Goal: Task Accomplishment & Management: Manage account settings

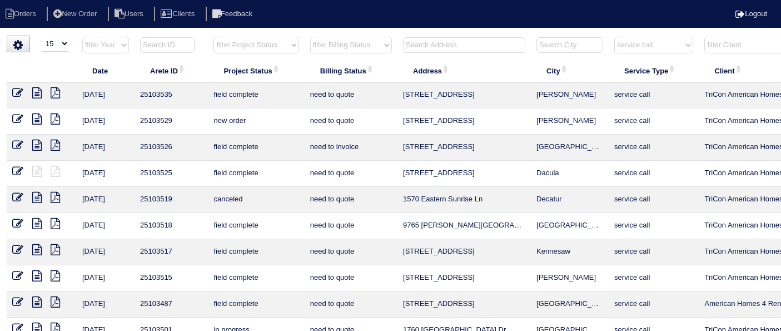
select select "15"
select select "service call"
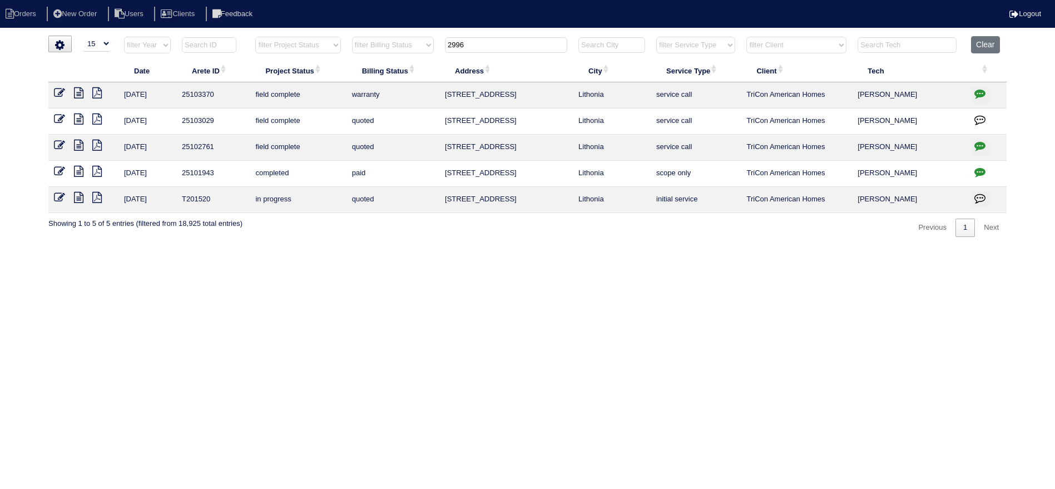
select select "15"
drag, startPoint x: 988, startPoint y: 47, endPoint x: 934, endPoint y: 39, distance: 54.5
click at [988, 47] on button "Clear" at bounding box center [985, 44] width 28 height 17
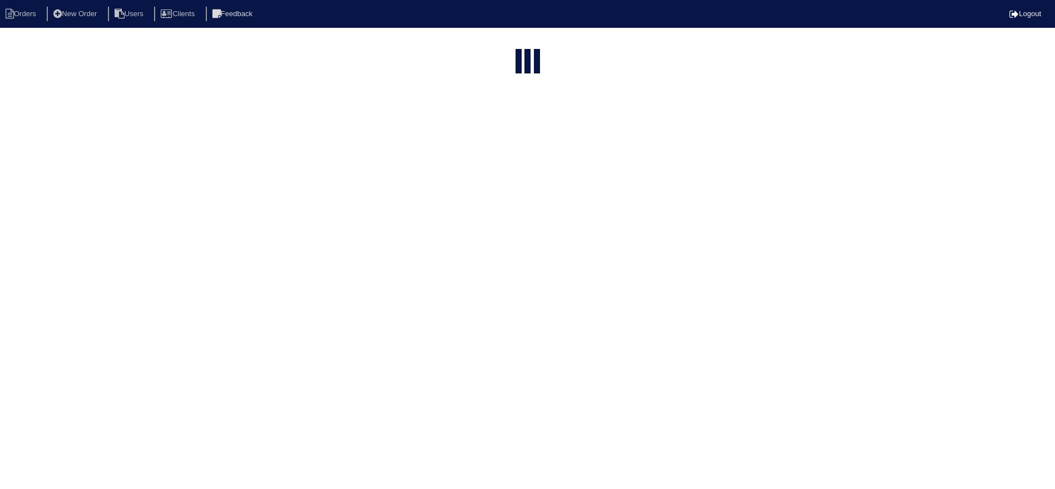
select select "15"
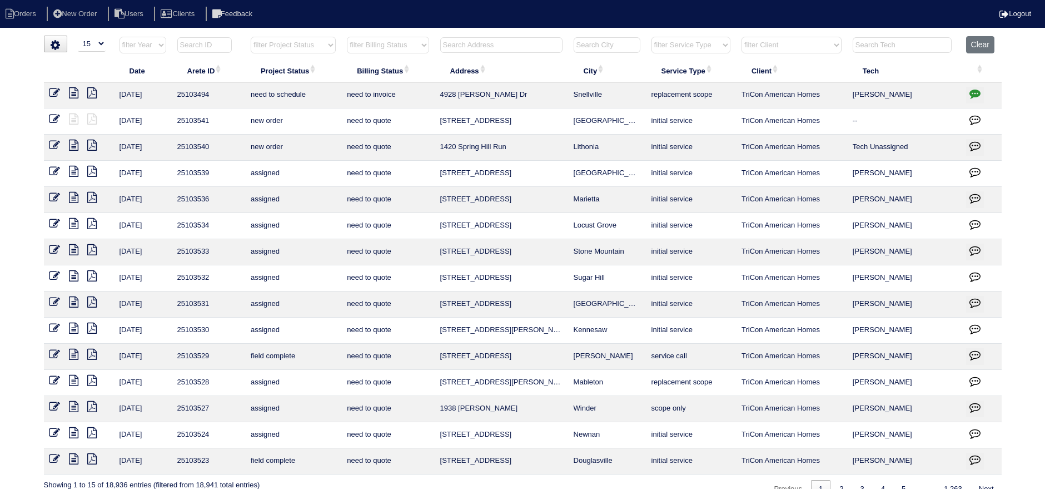
click at [459, 54] on th at bounding box center [501, 47] width 133 height 23
click at [460, 50] on input "text" at bounding box center [501, 45] width 122 height 16
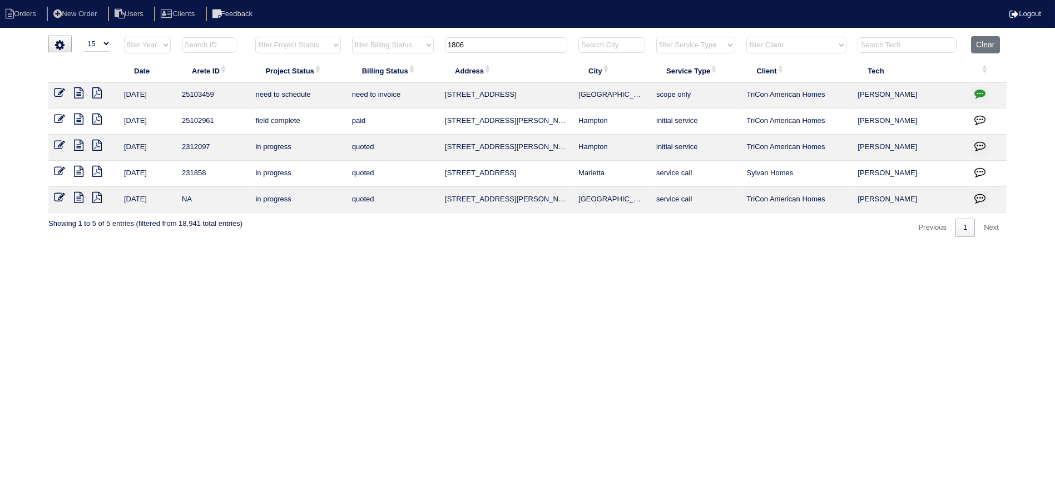
type input "1806"
click at [983, 92] on icon "button" at bounding box center [979, 93] width 11 height 11
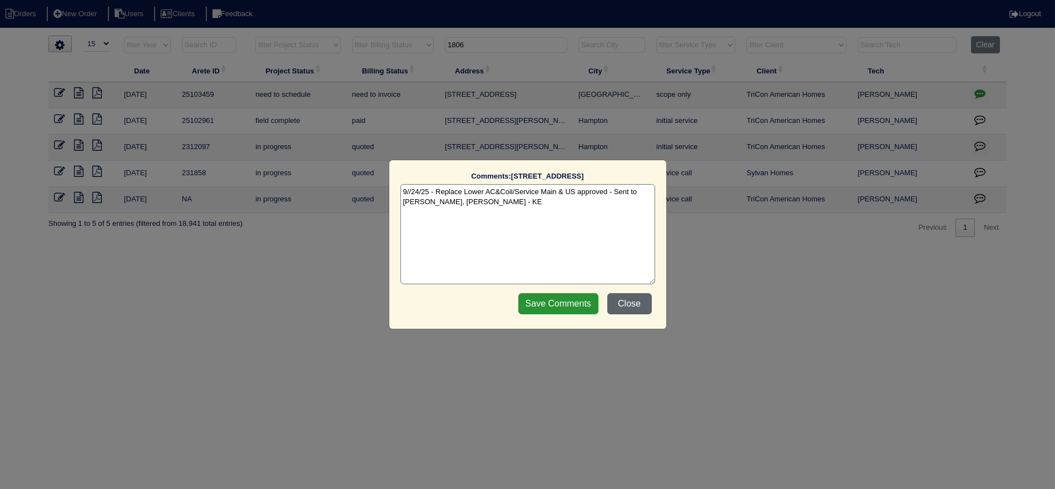
click at [638, 305] on button "Close" at bounding box center [629, 303] width 44 height 21
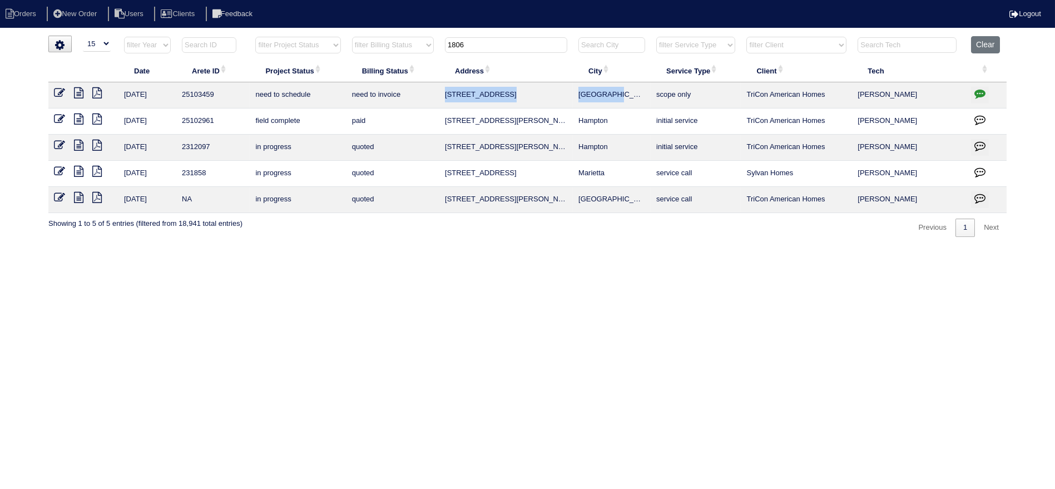
drag, startPoint x: 631, startPoint y: 93, endPoint x: 458, endPoint y: 90, distance: 173.5
click at [446, 92] on tr "9/25/25 25103459 need to schedule need to invoice 1806 Wesleyan Lane Loganville…" at bounding box center [527, 95] width 958 height 26
click at [990, 45] on button "Clear" at bounding box center [985, 44] width 28 height 17
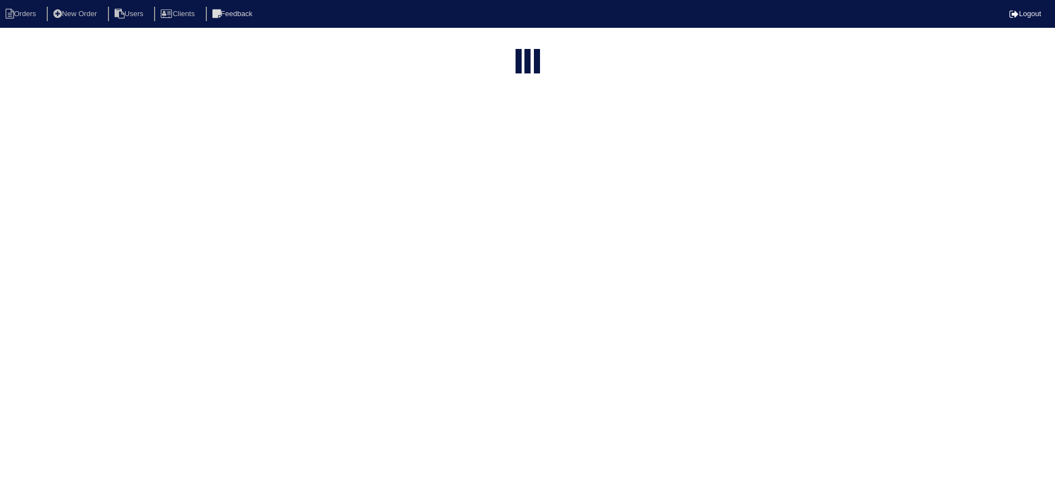
select select "15"
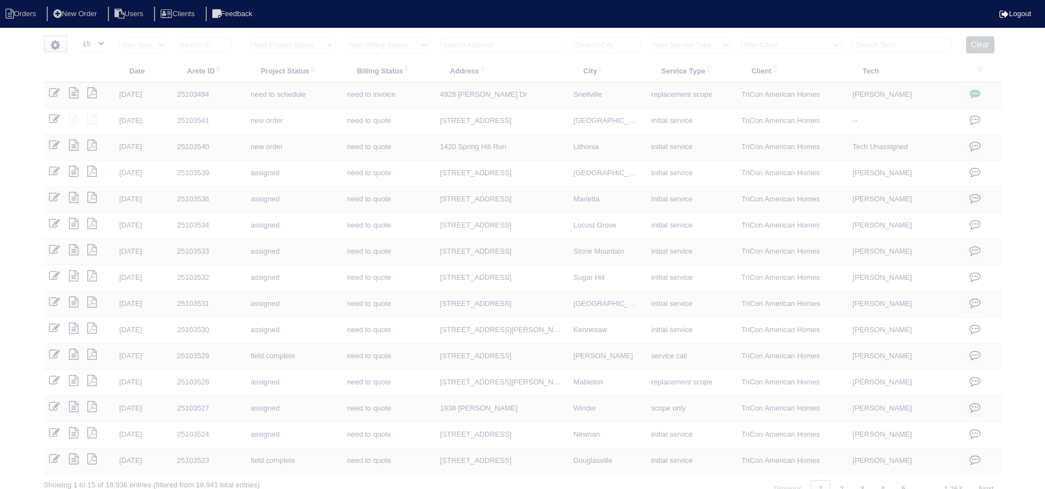
click at [921, 45] on input "text" at bounding box center [902, 45] width 99 height 16
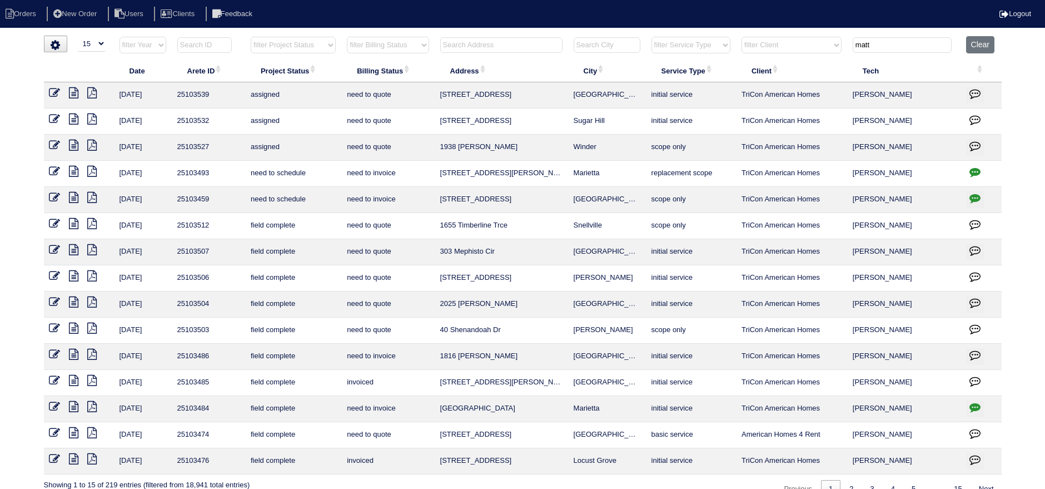
type input "matt"
drag, startPoint x: 324, startPoint y: 45, endPoint x: 320, endPoint y: 51, distance: 7.0
click at [324, 47] on select "filter Project Status -- Any Project Status -- new order assigned in progress f…" at bounding box center [293, 45] width 85 height 17
select select "field complete"
click at [251, 37] on select "filter Project Status -- Any Project Status -- new order assigned in progress f…" at bounding box center [293, 45] width 85 height 17
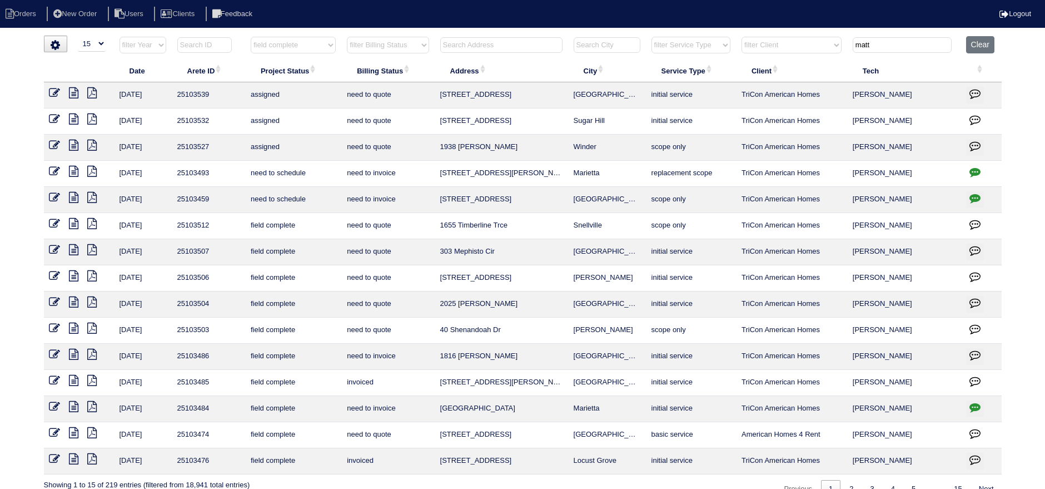
type input "matt"
select select "field complete"
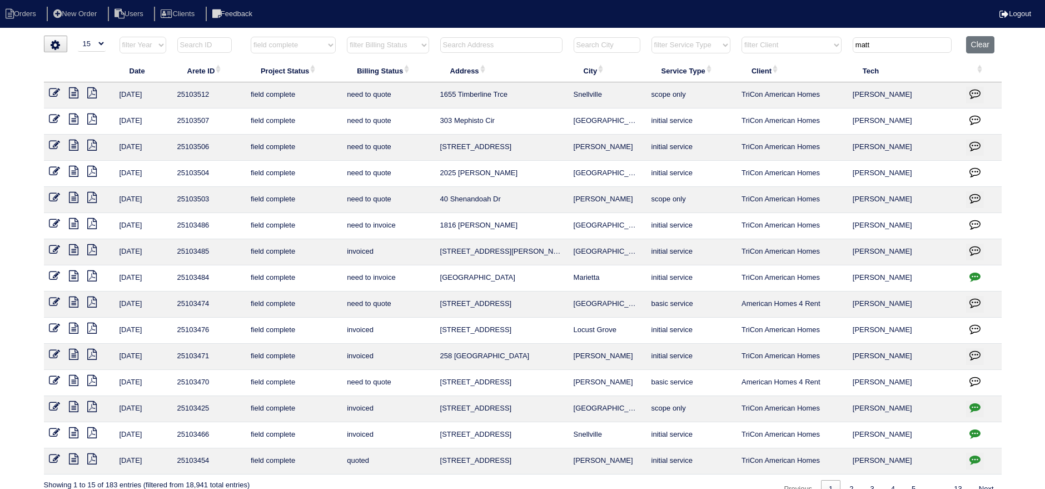
click at [72, 297] on icon at bounding box center [73, 301] width 9 height 11
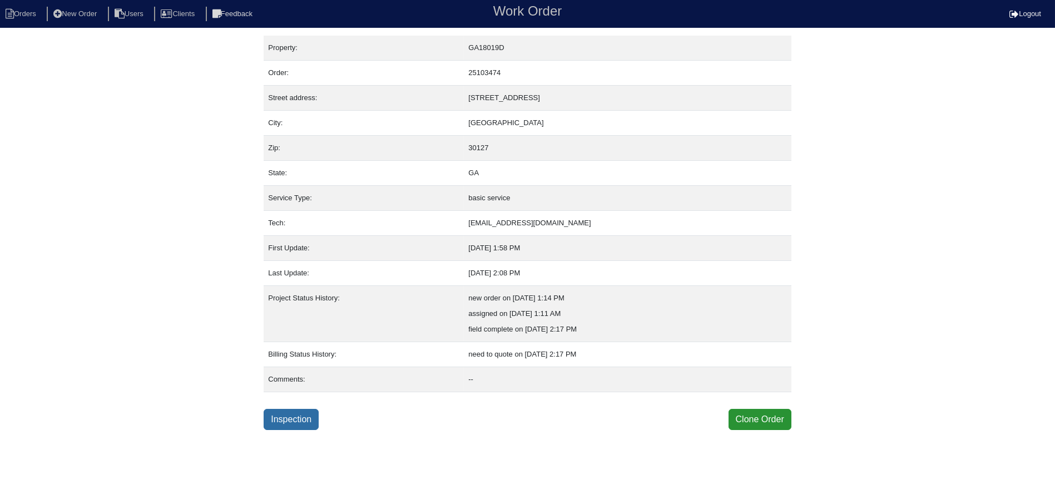
click at [292, 425] on link "Inspection" at bounding box center [291, 419] width 55 height 21
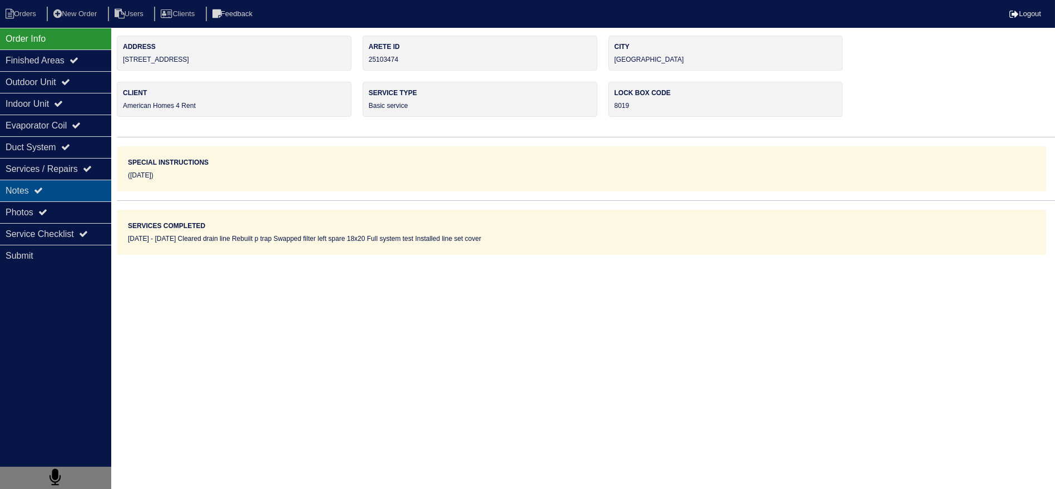
click at [79, 182] on div "Notes" at bounding box center [55, 191] width 111 height 22
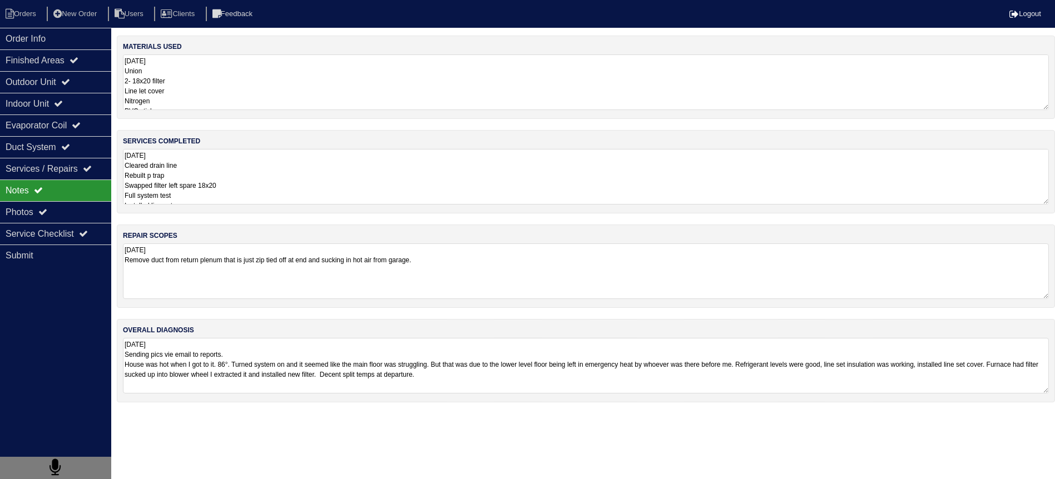
click at [260, 190] on textarea "9.23.25 Cleared drain line Rebuilt p trap Swapped filter left spare 18x20 Full …" at bounding box center [586, 177] width 926 height 56
click at [78, 120] on div "Evaporator Coil" at bounding box center [55, 126] width 111 height 22
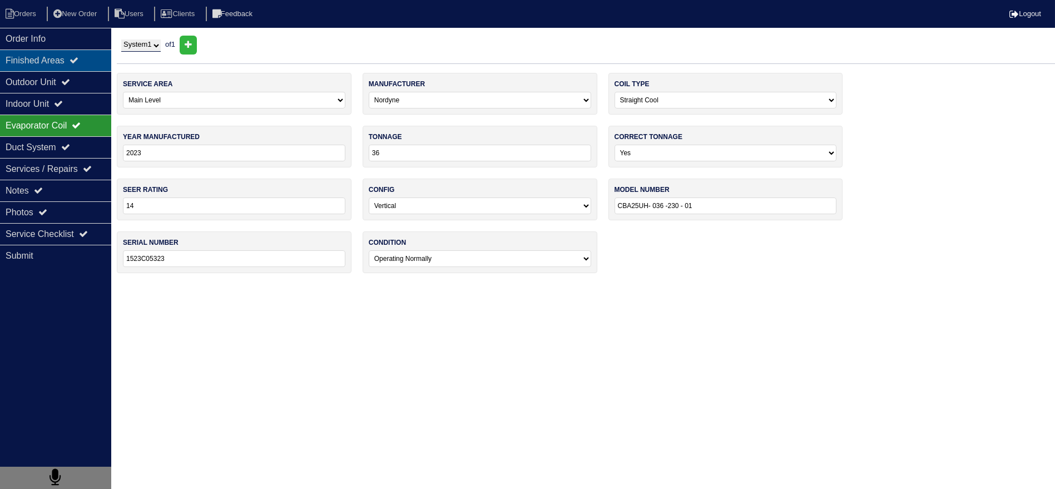
click at [73, 64] on div "Finished Areas" at bounding box center [55, 60] width 111 height 22
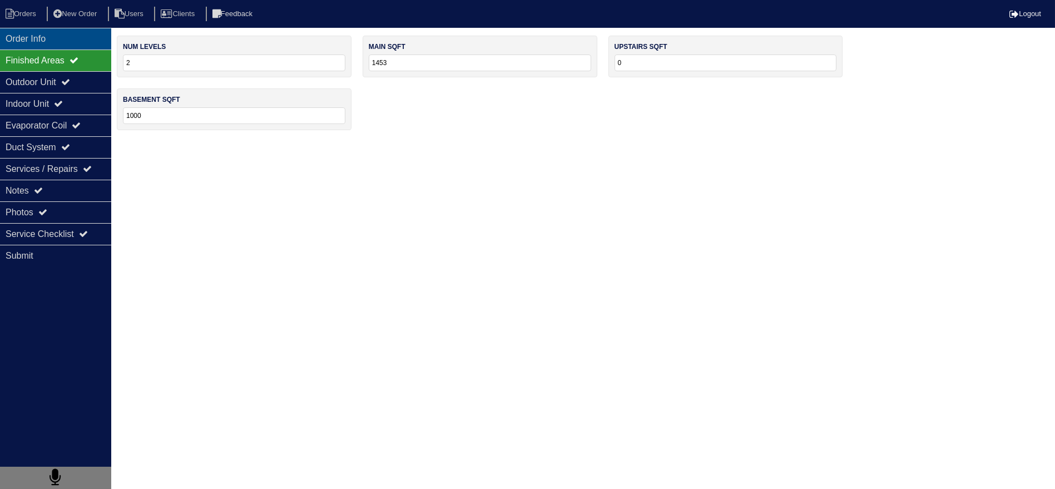
click at [67, 29] on div "Order Info" at bounding box center [55, 39] width 111 height 22
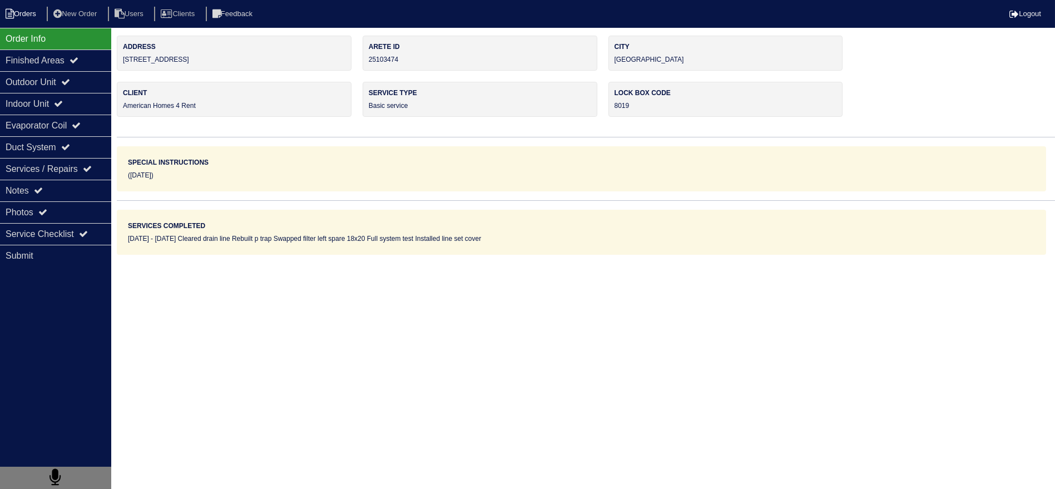
click at [28, 10] on li "Orders" at bounding box center [22, 14] width 45 height 15
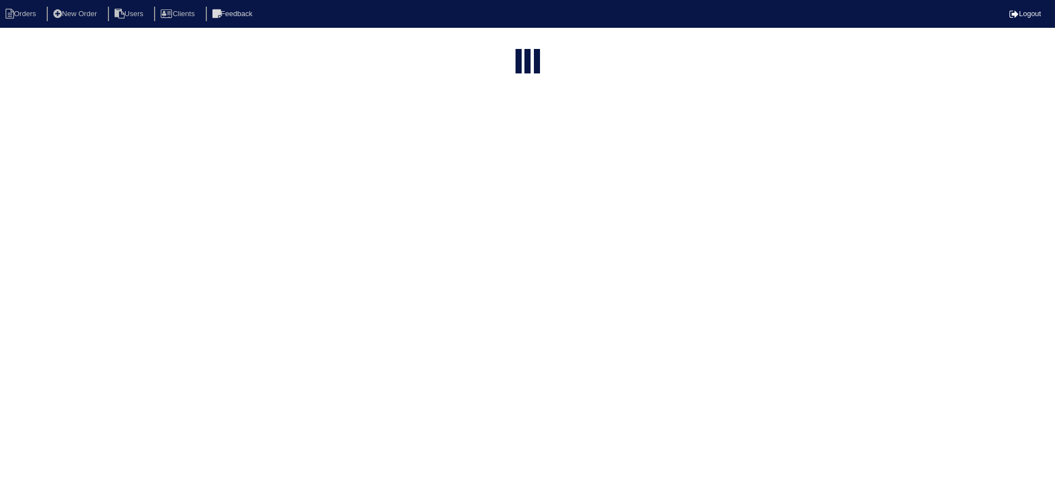
select select "15"
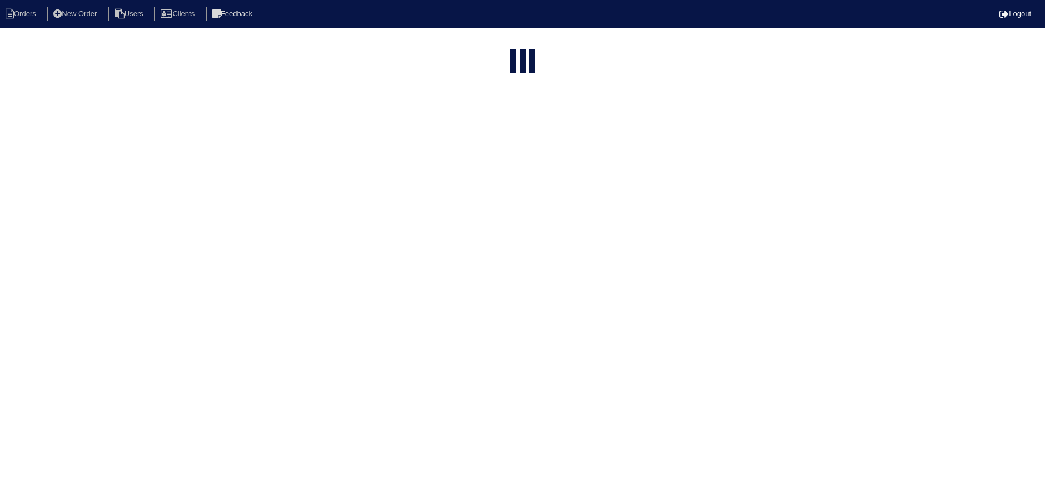
select select "field complete"
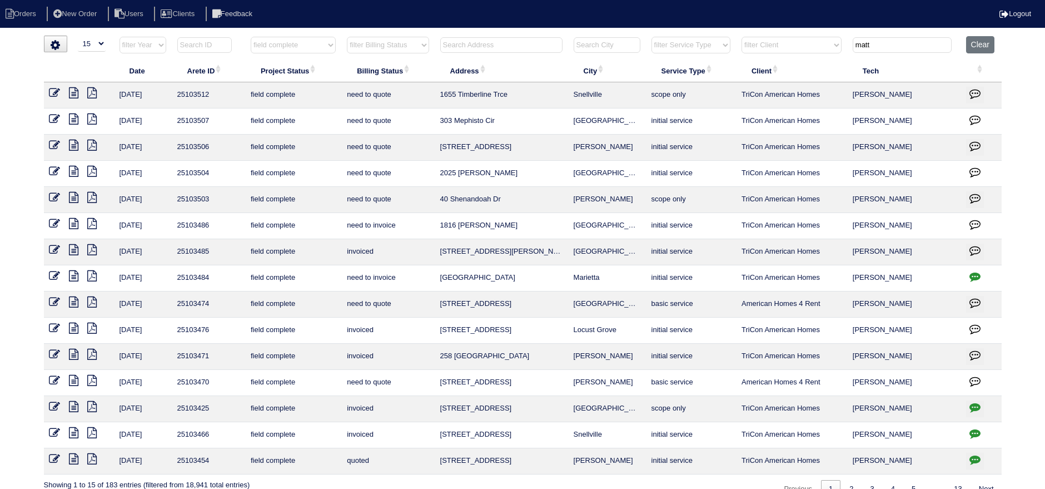
click at [74, 272] on icon at bounding box center [73, 275] width 9 height 11
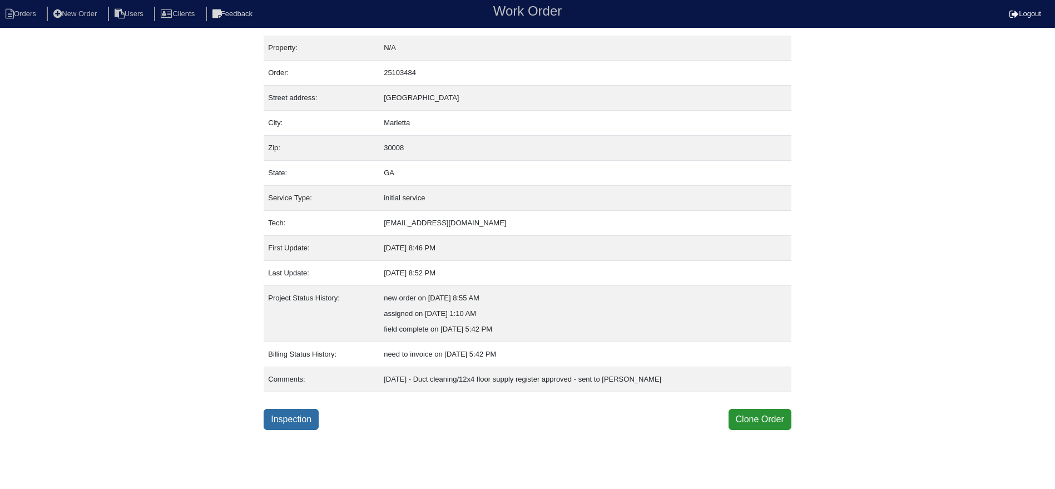
click at [273, 417] on link "Inspection" at bounding box center [291, 419] width 55 height 21
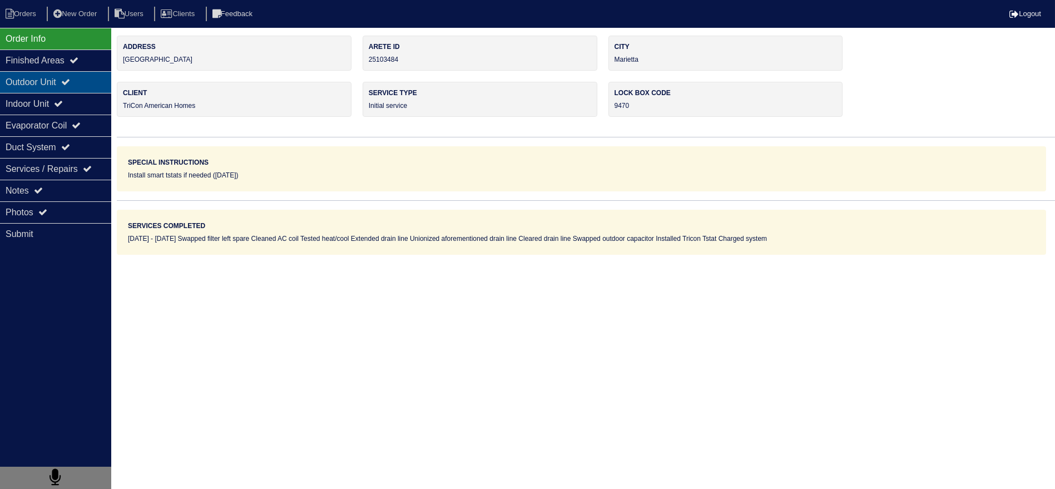
click at [64, 83] on div "Outdoor Unit" at bounding box center [55, 82] width 111 height 22
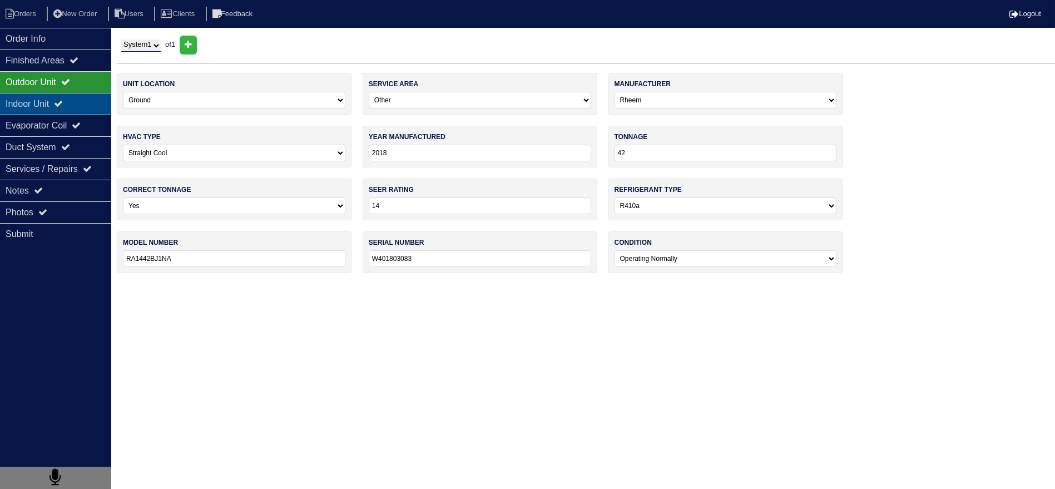
click at [63, 101] on icon at bounding box center [58, 103] width 9 height 9
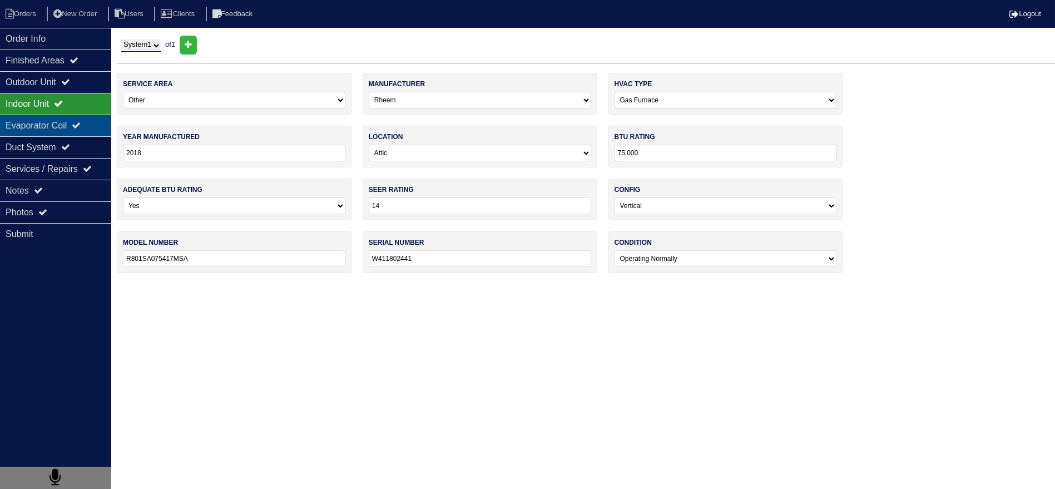
click at [64, 120] on div "Evaporator Coil" at bounding box center [55, 126] width 111 height 22
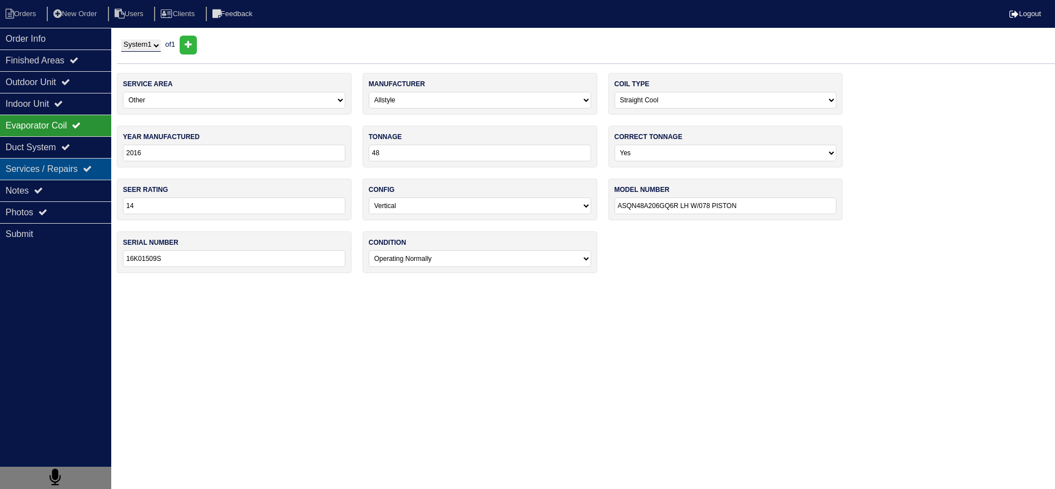
click at [62, 171] on div "Services / Repairs" at bounding box center [55, 169] width 111 height 22
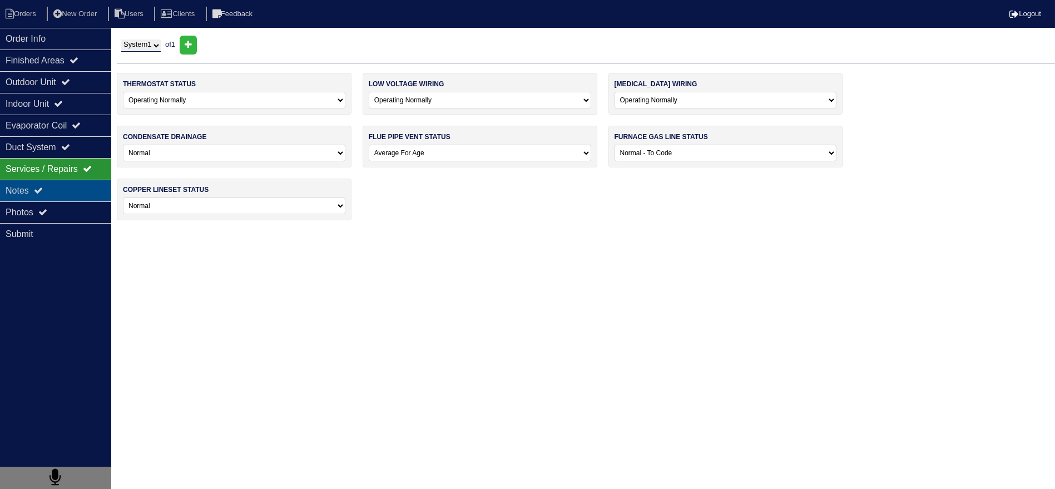
click at [54, 190] on div "Notes" at bounding box center [55, 191] width 111 height 22
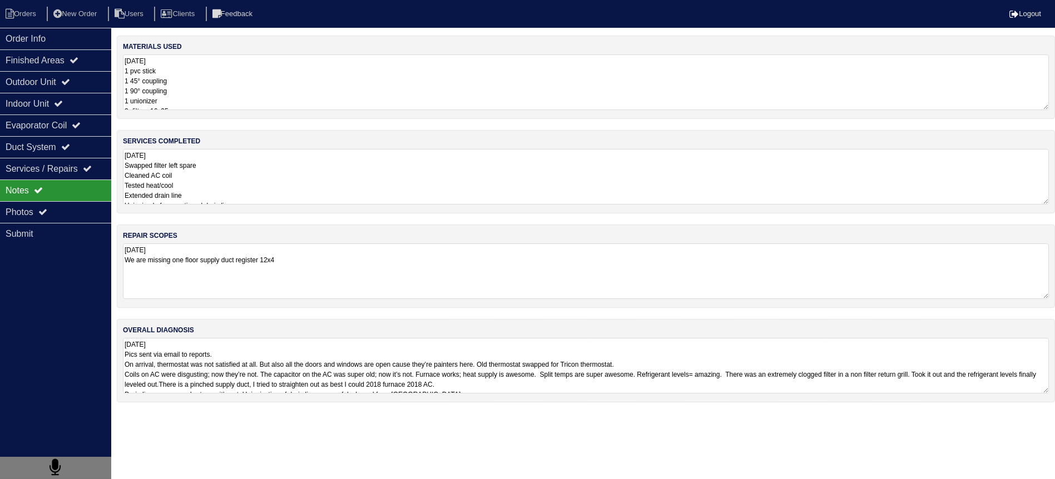
click at [207, 282] on textarea "9.23.25 We are missing one floor supply duct register 12x4" at bounding box center [586, 271] width 926 height 56
click at [236, 204] on div "services completed 9.23.25 Swapped filter left spare Cleaned AC coil Tested hea…" at bounding box center [586, 171] width 938 height 83
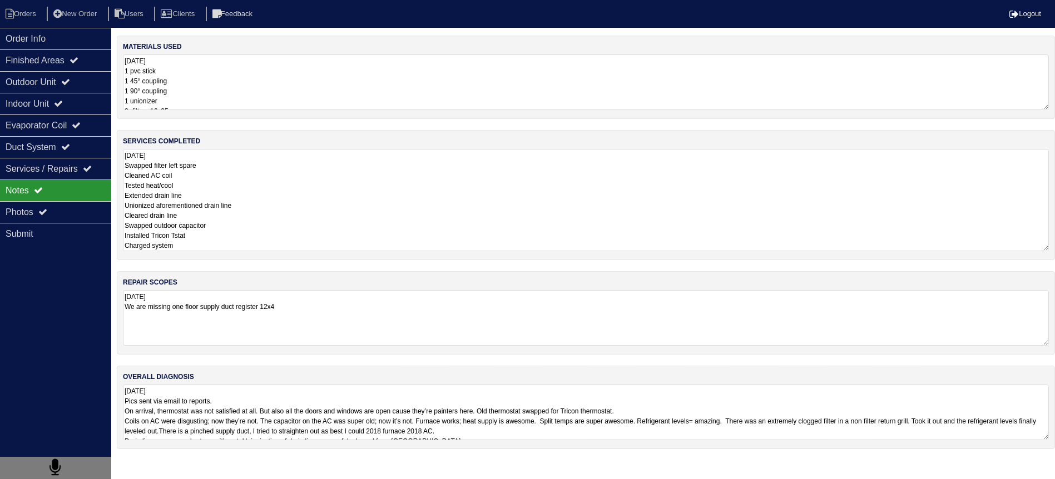
click at [240, 187] on textarea "9.23.25 Swapped filter left spare Cleaned AC coil Tested heat/cool Extended dra…" at bounding box center [586, 200] width 926 height 102
click at [92, 204] on div "Photos" at bounding box center [55, 212] width 111 height 22
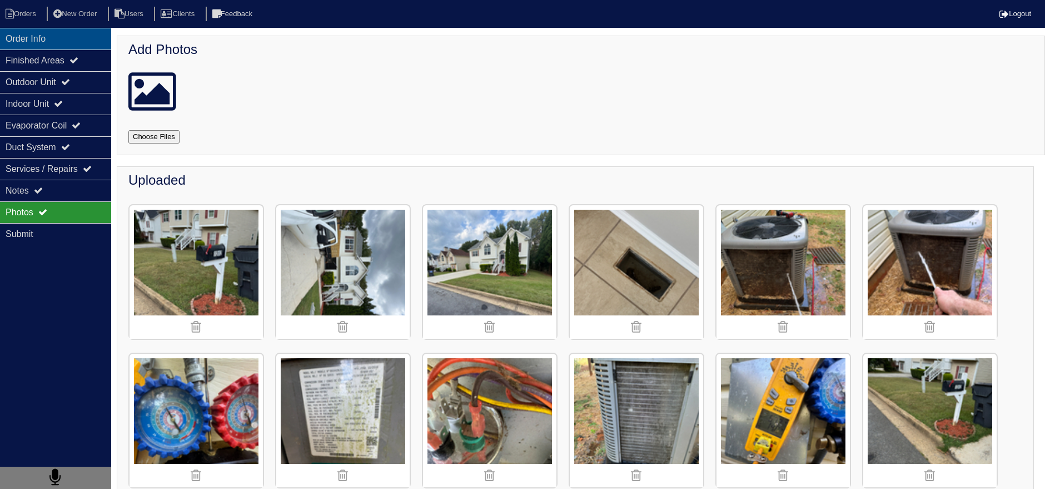
click at [82, 43] on div "Order Info" at bounding box center [55, 39] width 111 height 22
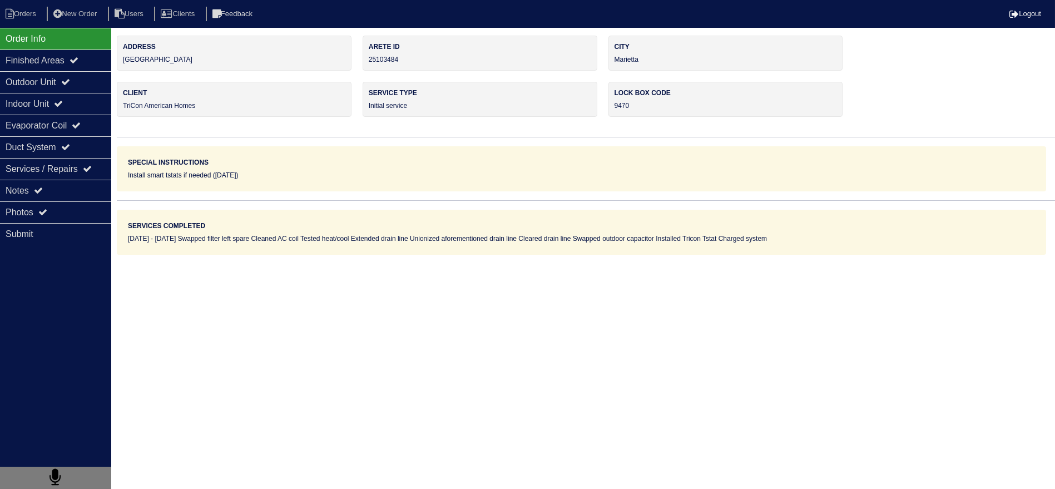
click at [41, 21] on nav "Orders New Order Users Clients Feedback Logout" at bounding box center [527, 14] width 1055 height 28
click at [39, 19] on li "Orders" at bounding box center [22, 14] width 45 height 15
select select "15"
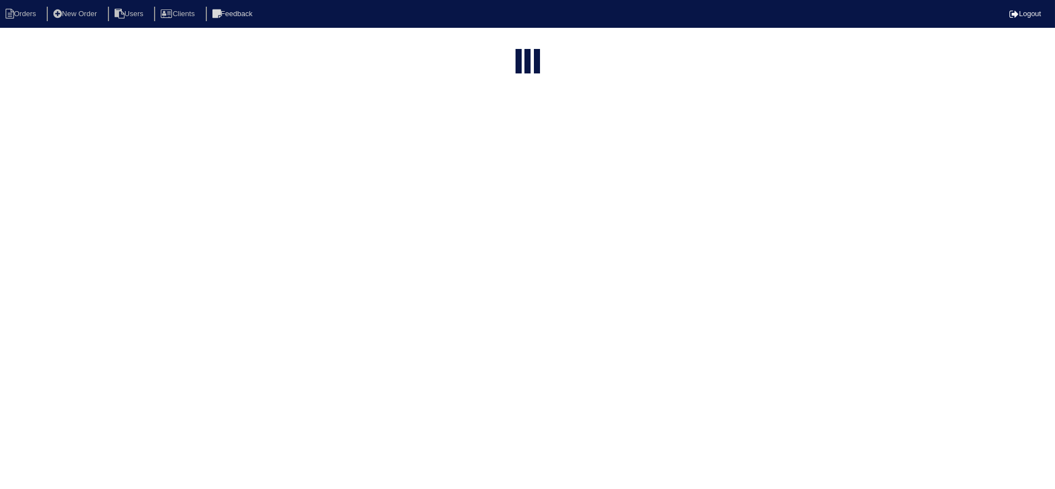
type input "matt"
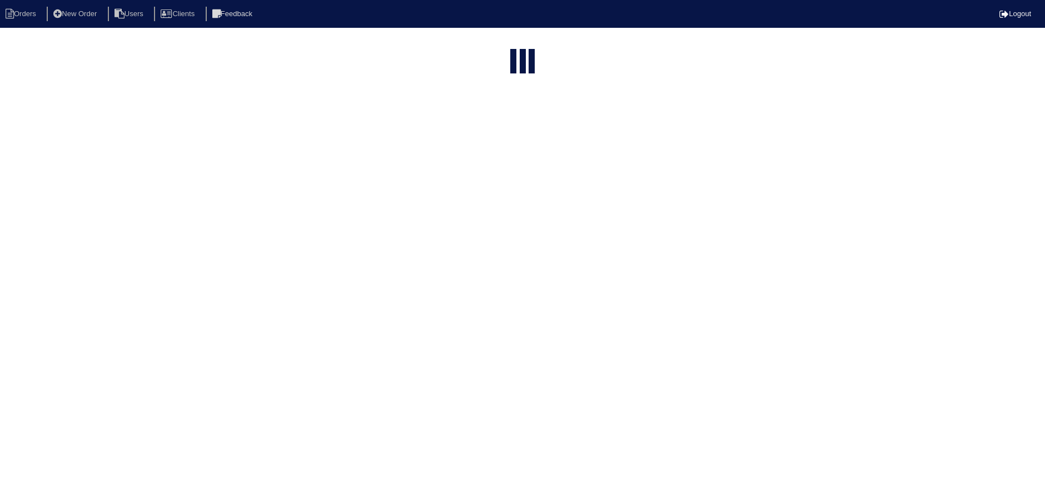
select select "field complete"
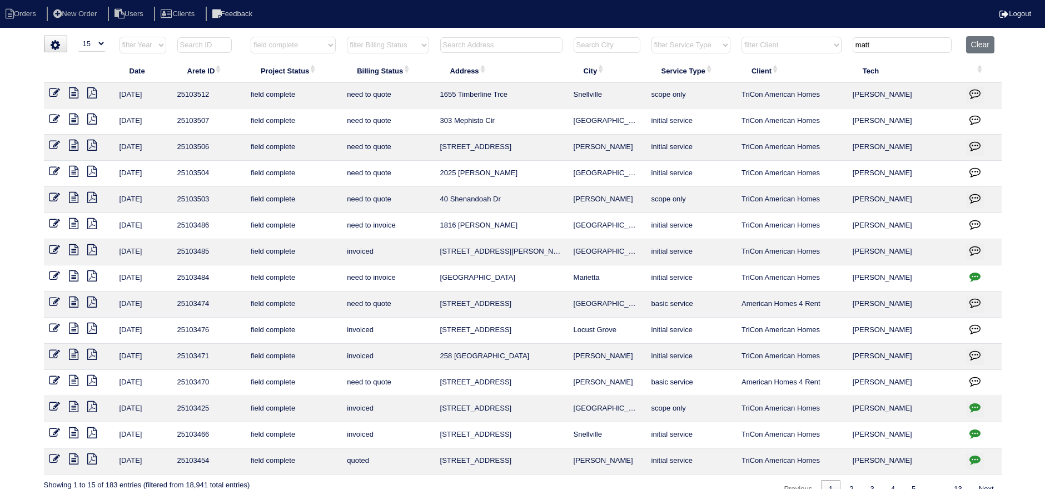
click at [73, 246] on icon at bounding box center [73, 249] width 9 height 11
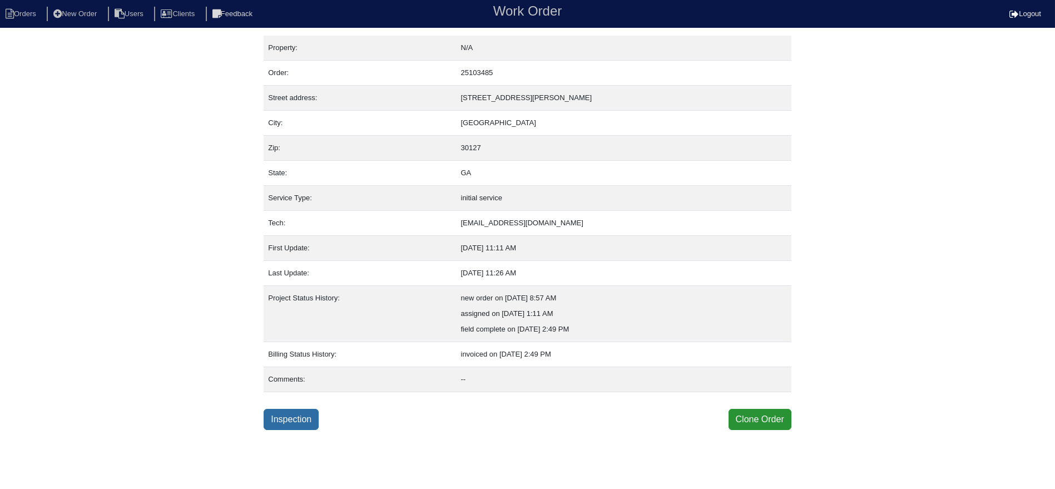
click at [296, 415] on link "Inspection" at bounding box center [291, 419] width 55 height 21
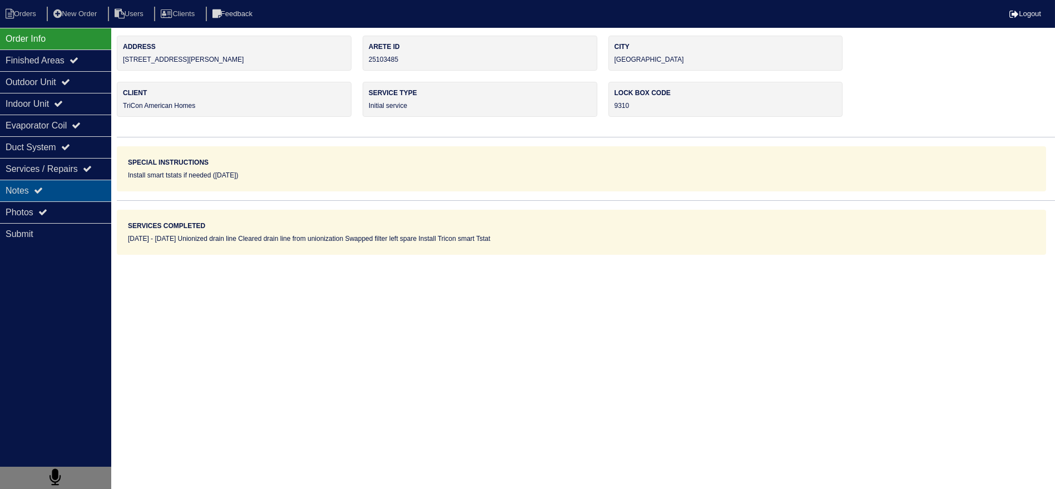
click at [22, 195] on div "Notes" at bounding box center [55, 191] width 111 height 22
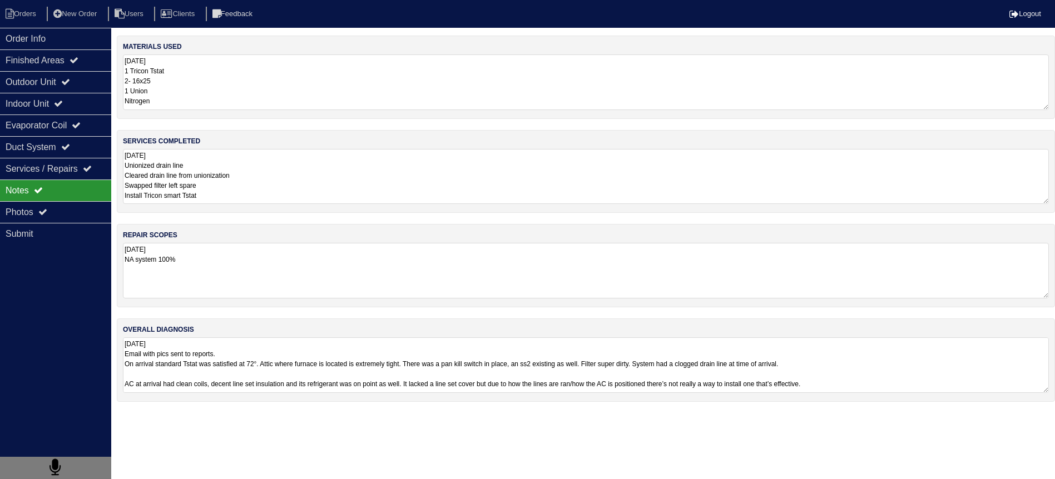
click at [265, 178] on textarea "[DATE] Unionized drain line Cleared drain line from unionization Swapped filter…" at bounding box center [586, 176] width 926 height 55
click at [53, 90] on div "Outdoor Unit" at bounding box center [55, 82] width 111 height 22
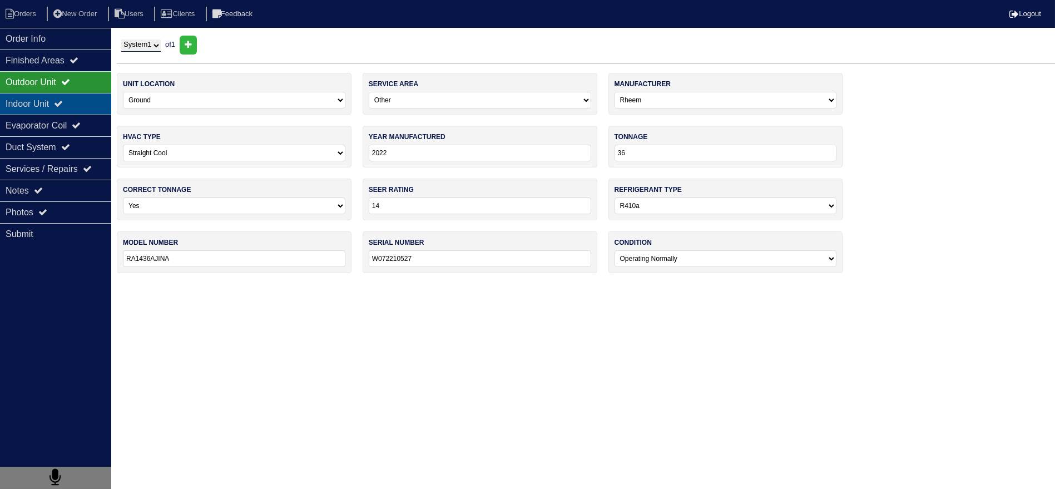
click at [55, 98] on div "Indoor Unit" at bounding box center [55, 104] width 111 height 22
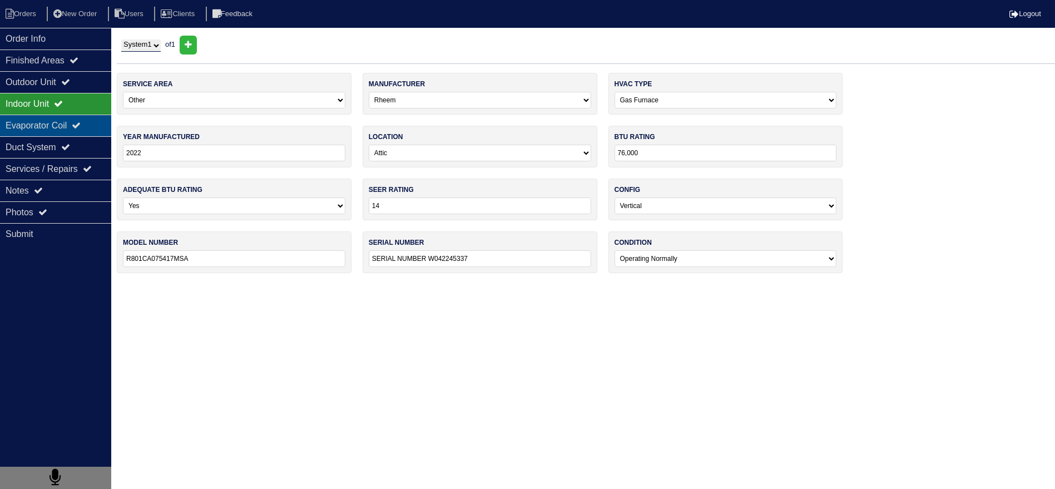
click at [51, 117] on div "Evaporator Coil" at bounding box center [55, 126] width 111 height 22
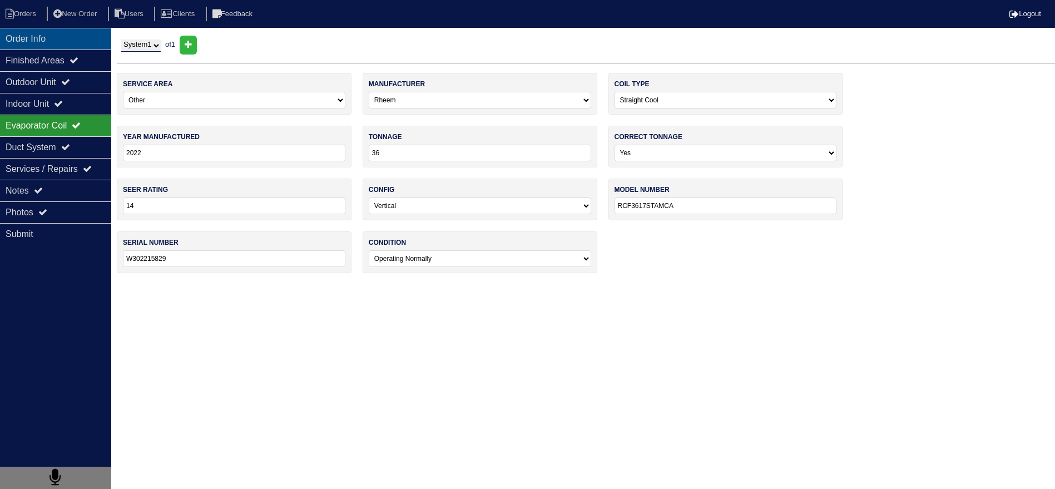
click at [47, 43] on div "Order Info" at bounding box center [55, 39] width 111 height 22
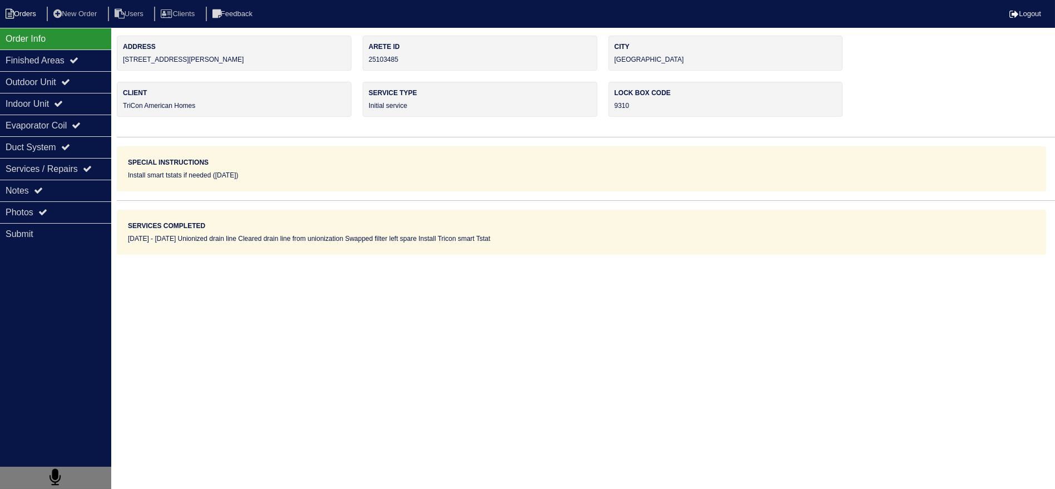
click at [23, 13] on li "Orders" at bounding box center [22, 14] width 45 height 15
select select "15"
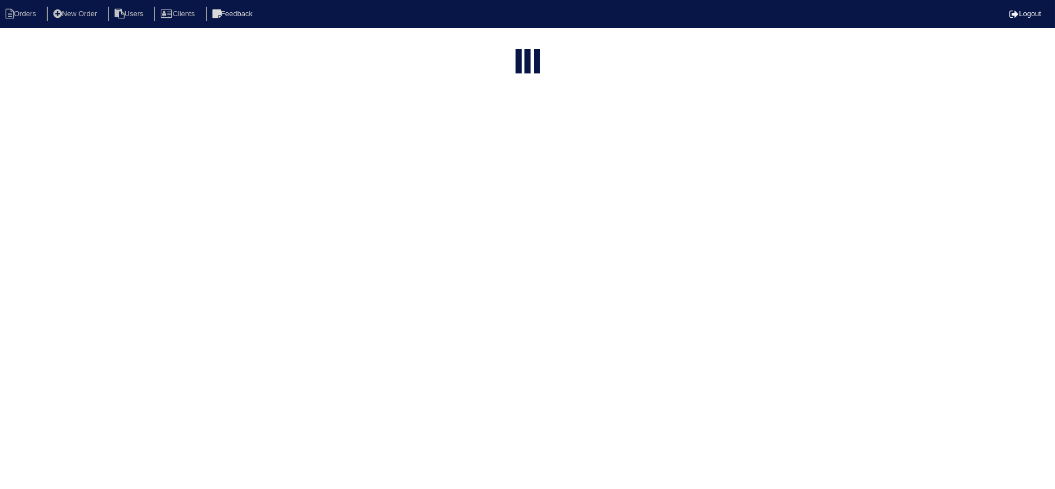
type input "matt"
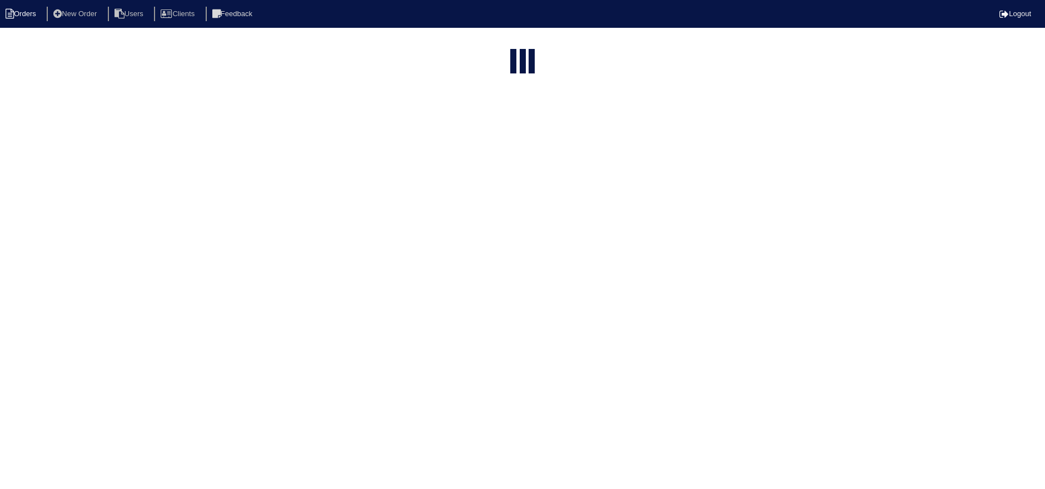
select select "field complete"
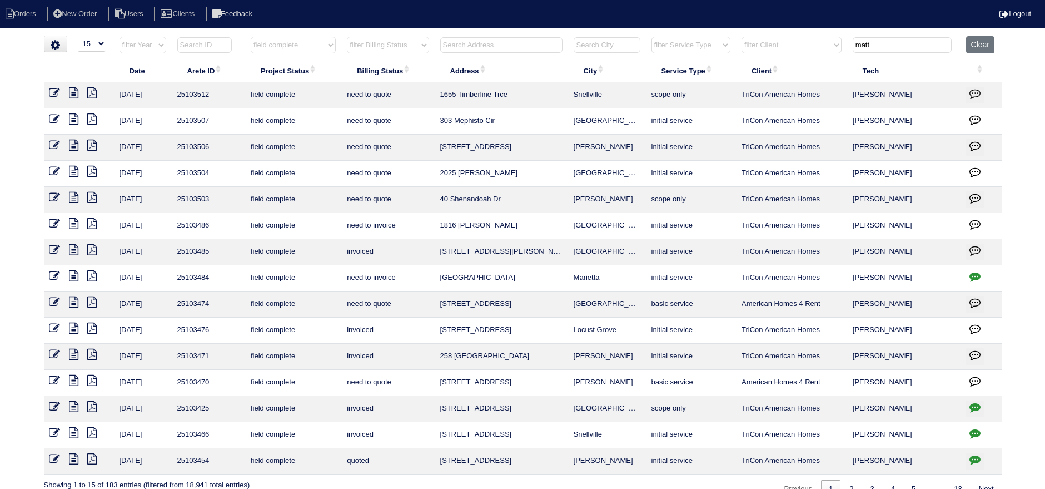
click at [76, 224] on icon at bounding box center [73, 223] width 9 height 11
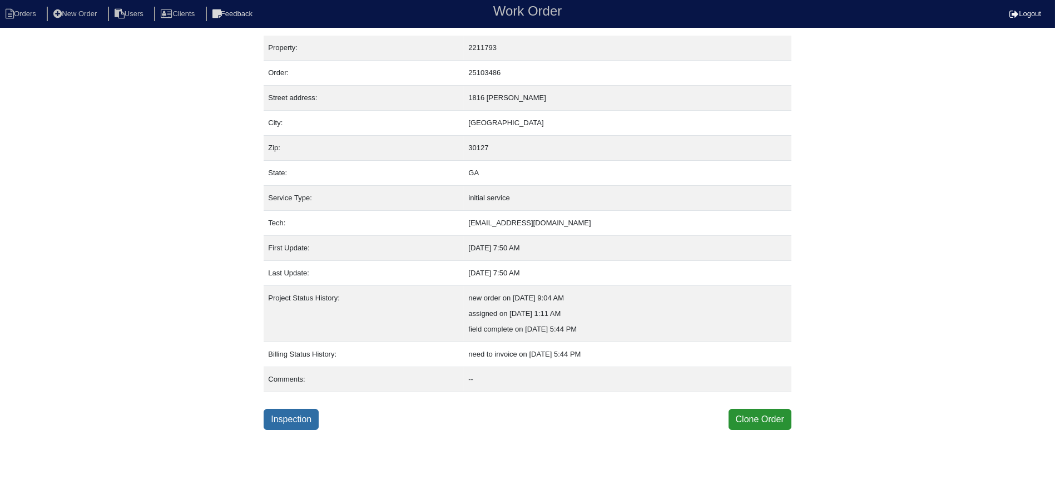
click at [295, 425] on link "Inspection" at bounding box center [291, 419] width 55 height 21
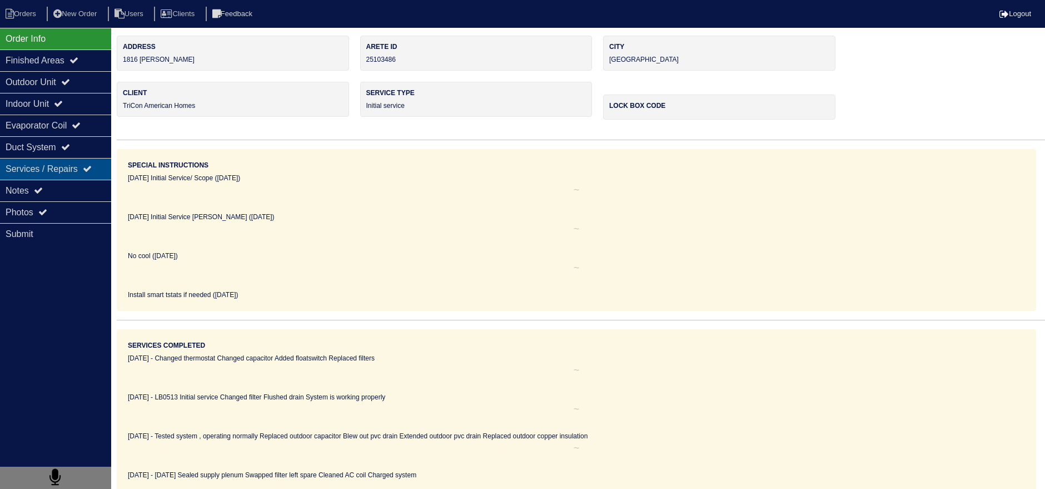
drag, startPoint x: 51, startPoint y: 167, endPoint x: 49, endPoint y: 175, distance: 7.9
click at [51, 168] on div "Services / Repairs" at bounding box center [55, 169] width 111 height 22
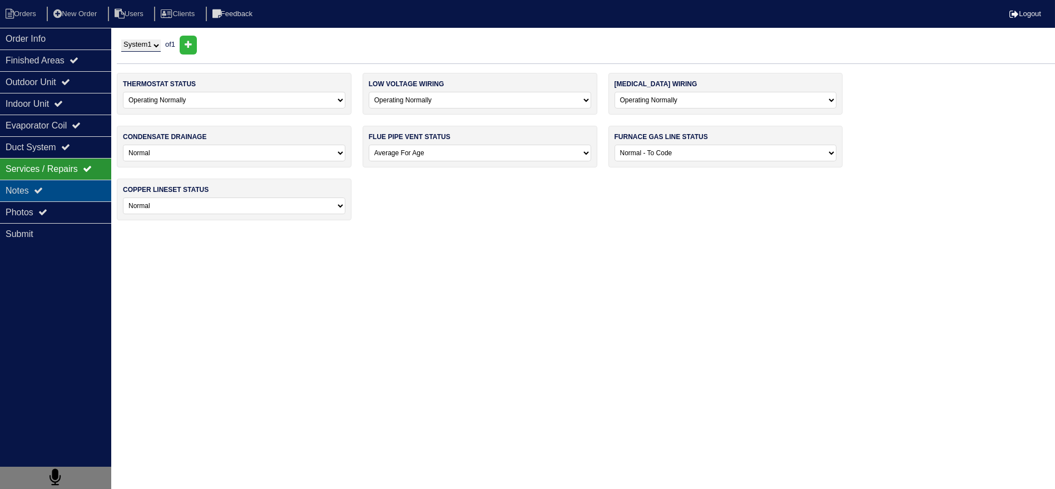
click at [47, 187] on div "Notes" at bounding box center [55, 191] width 111 height 22
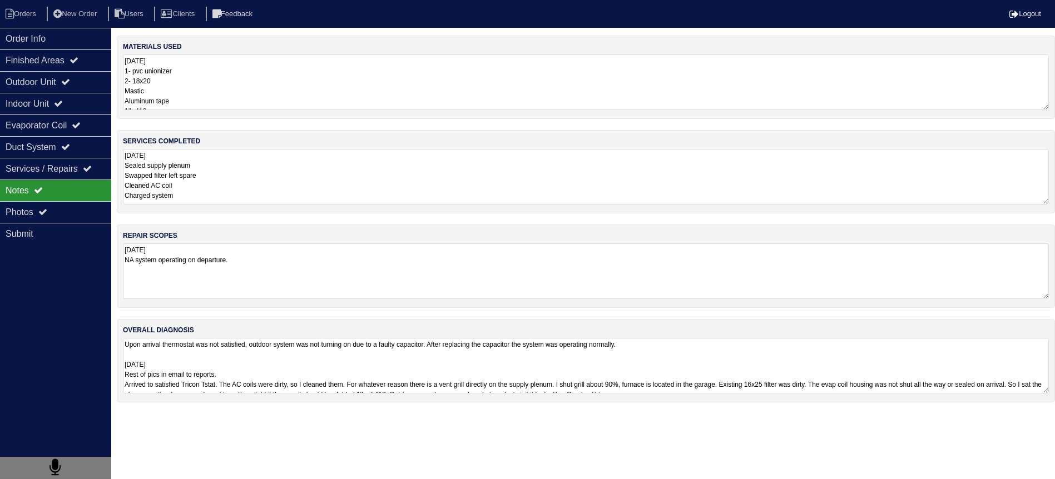
click at [250, 180] on textarea "[DATE] Sealed supply plenum Swapped filter left spare Cleaned AC coil Charged s…" at bounding box center [586, 177] width 926 height 56
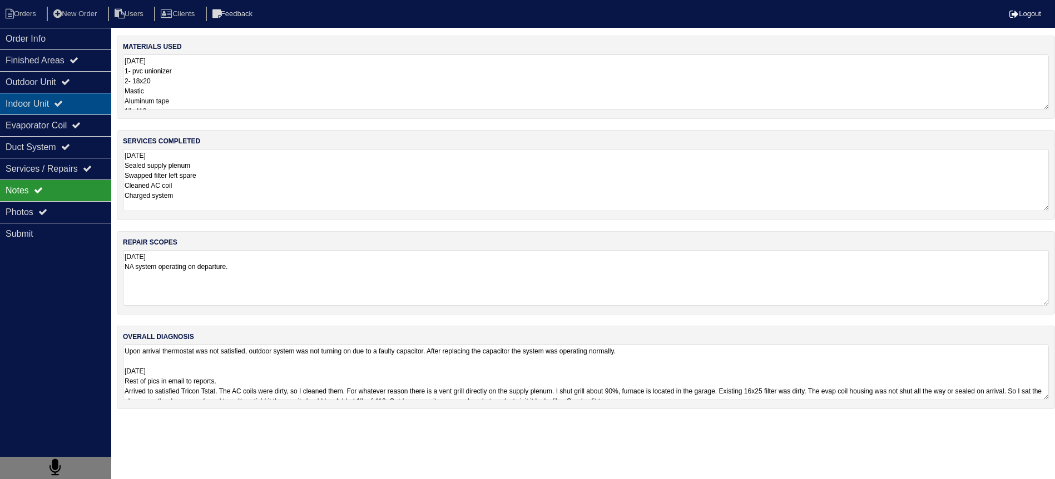
drag, startPoint x: 74, startPoint y: 102, endPoint x: 76, endPoint y: 92, distance: 10.1
click at [74, 102] on div "Indoor Unit" at bounding box center [55, 104] width 111 height 22
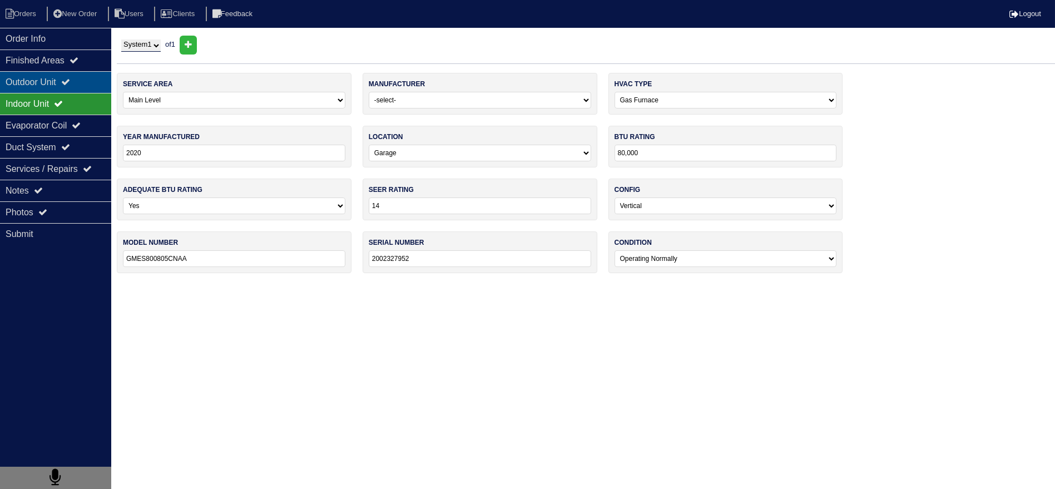
click at [70, 83] on icon at bounding box center [65, 81] width 9 height 9
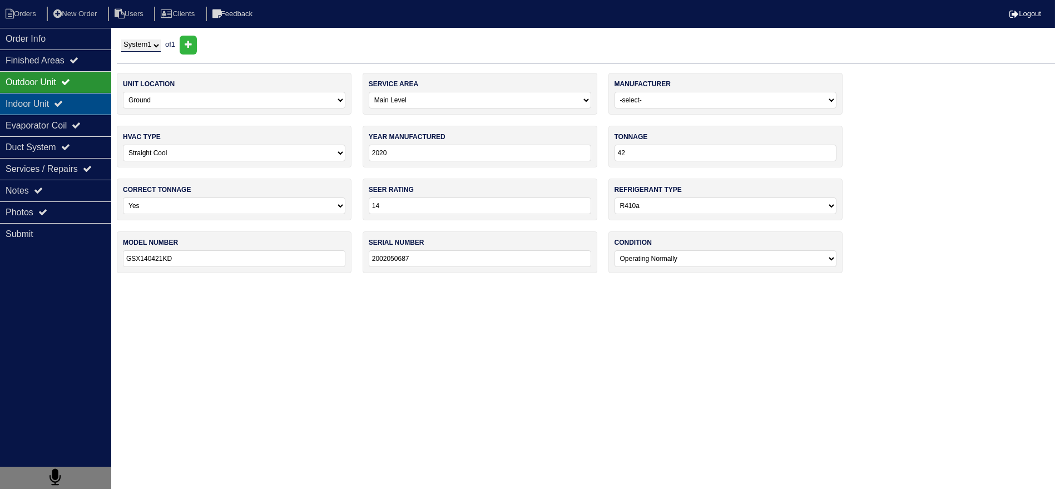
click at [58, 107] on div "Indoor Unit" at bounding box center [55, 104] width 111 height 22
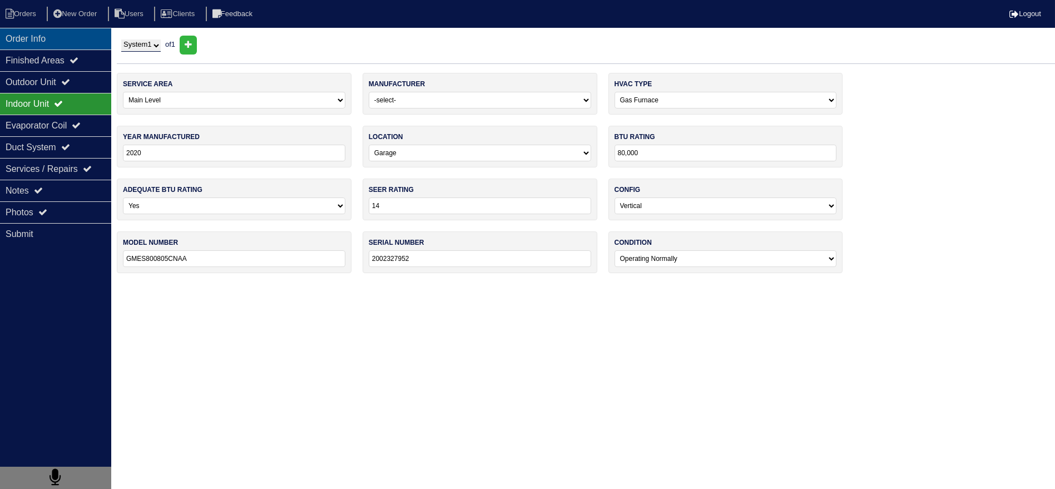
click at [63, 42] on div "Order Info" at bounding box center [55, 39] width 111 height 22
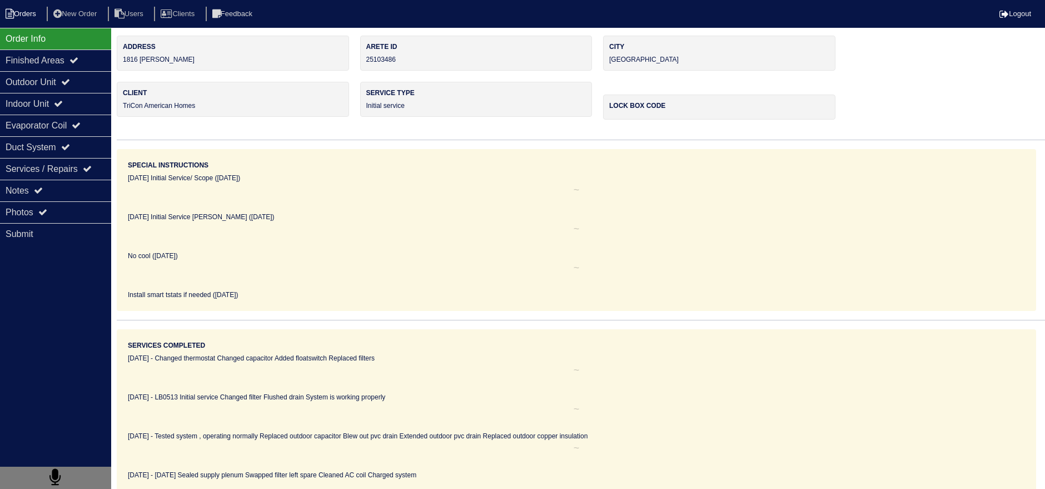
click at [29, 9] on li "Orders" at bounding box center [22, 14] width 45 height 15
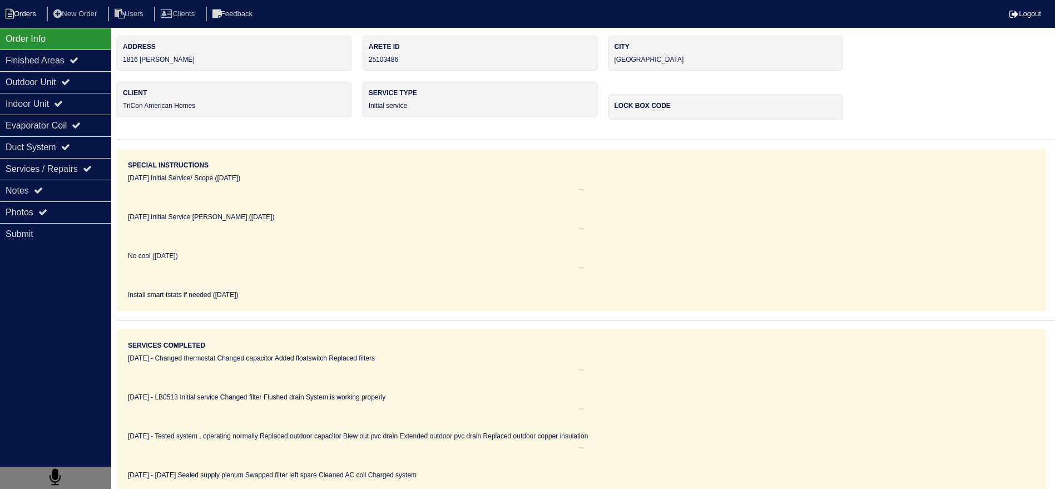
select select "15"
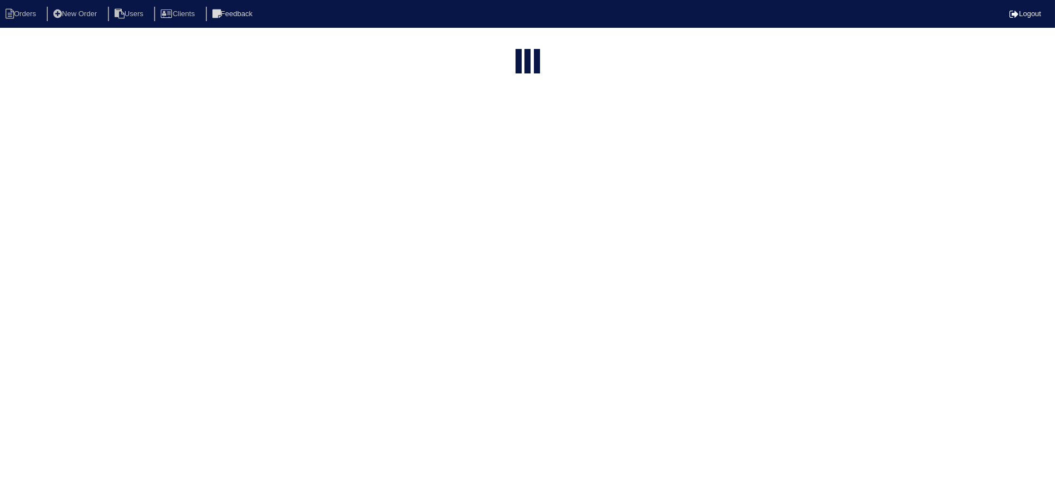
type input "matt"
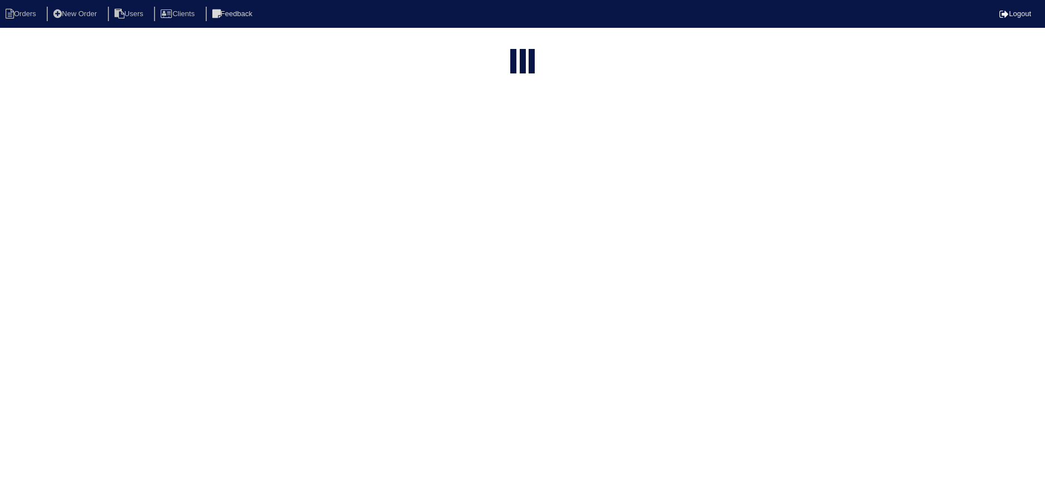
select select "field complete"
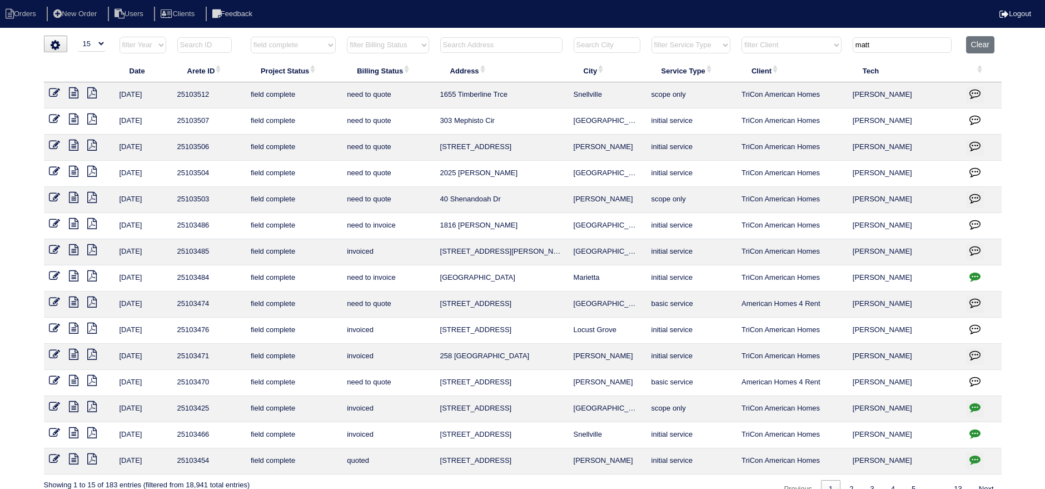
click at [77, 196] on icon at bounding box center [73, 197] width 9 height 11
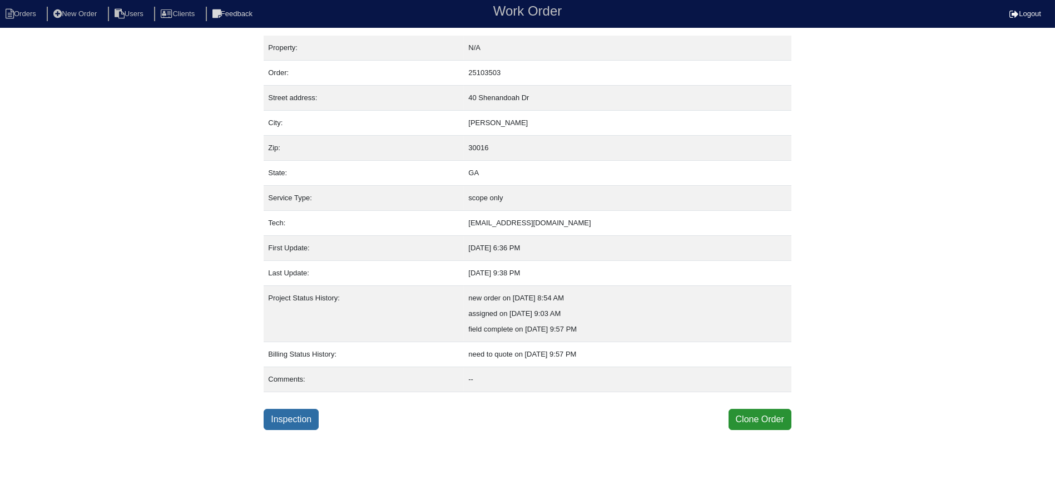
click at [291, 411] on link "Inspection" at bounding box center [291, 419] width 55 height 21
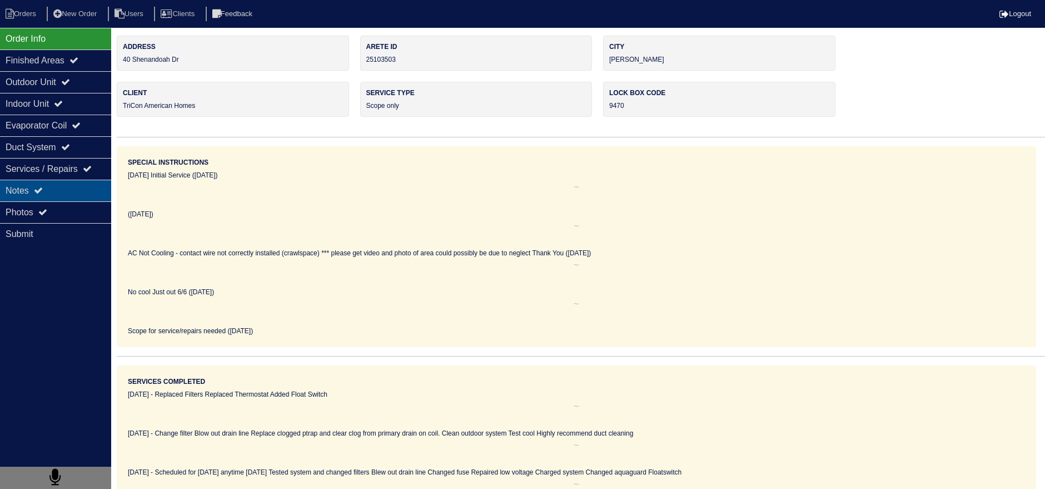
click at [53, 191] on div "Notes" at bounding box center [55, 191] width 111 height 22
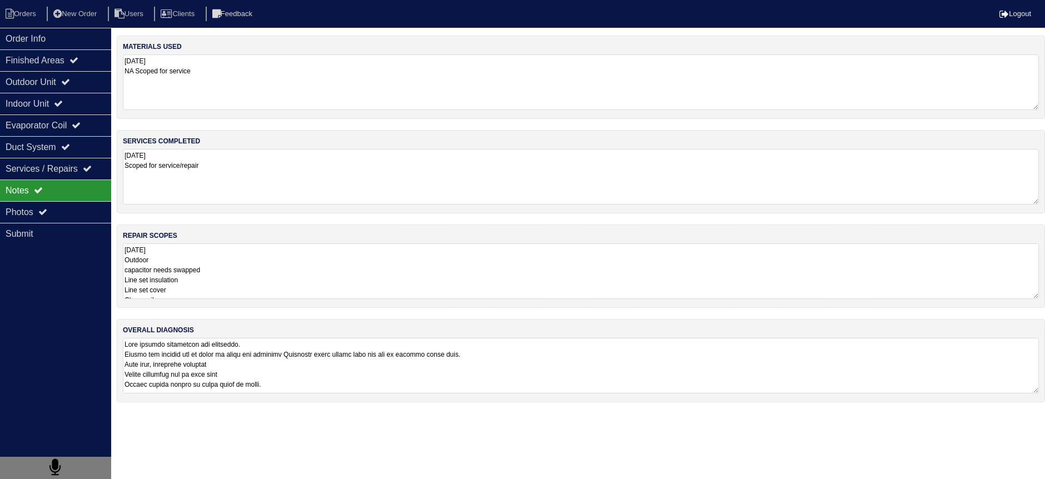
click at [225, 262] on textarea "9.24.25 Outdoor capacitor needs swapped Line set insulation Line set cover Clea…" at bounding box center [581, 271] width 916 height 56
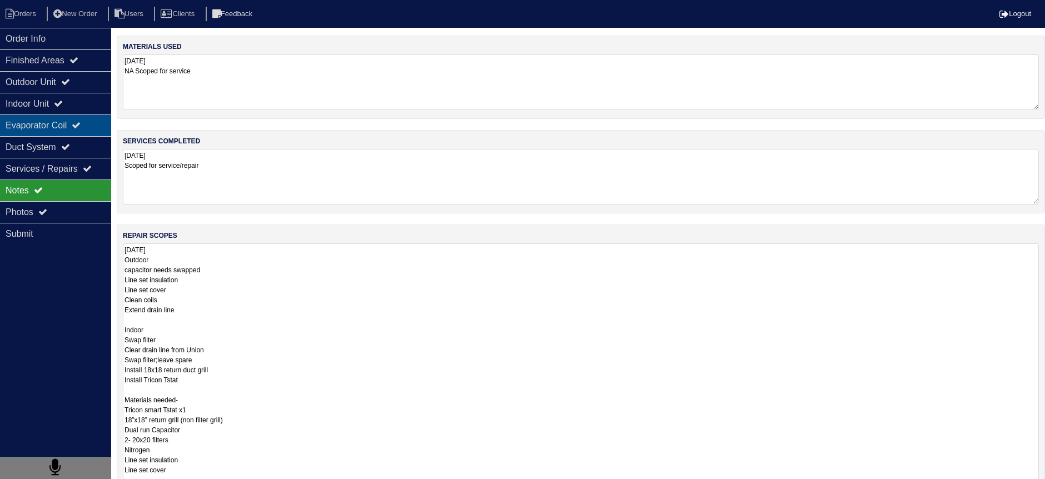
click at [54, 118] on div "Evaporator Coil" at bounding box center [55, 126] width 111 height 22
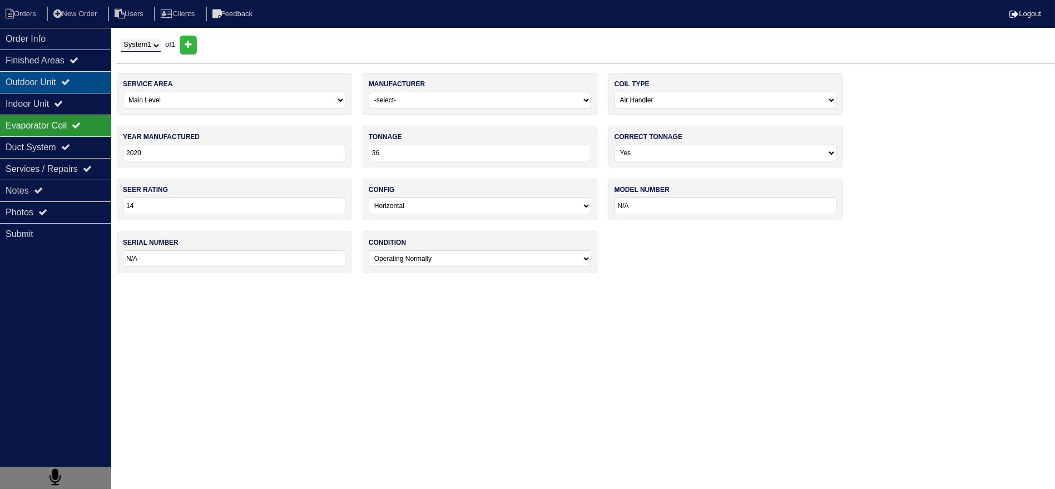
click at [67, 88] on div "Outdoor Unit" at bounding box center [55, 82] width 111 height 22
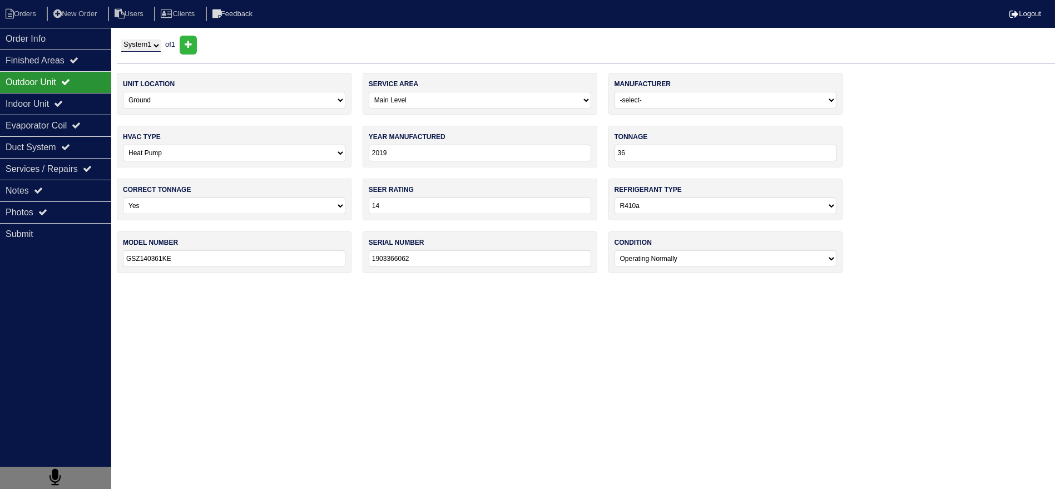
click at [68, 81] on div "Outdoor Unit" at bounding box center [55, 82] width 111 height 22
click at [55, 33] on div "Order Info" at bounding box center [55, 39] width 111 height 22
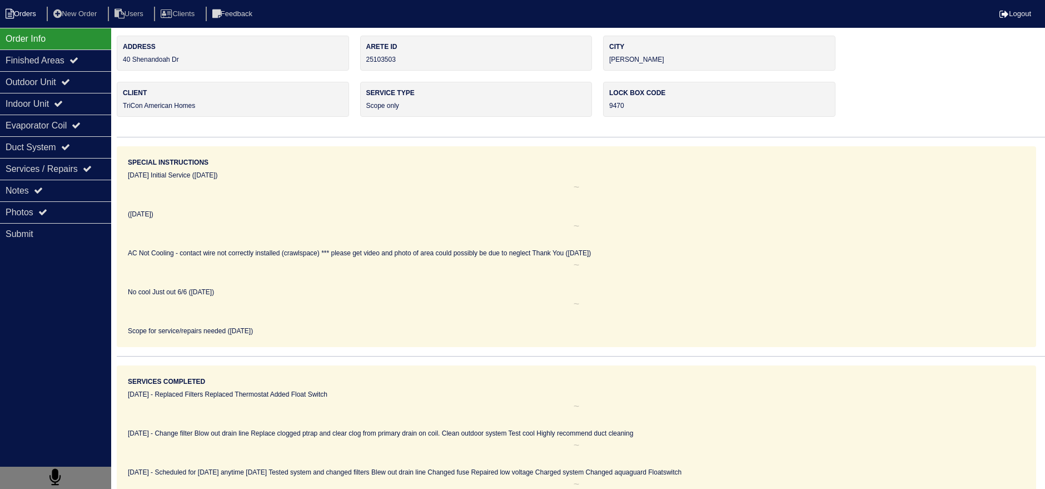
click at [39, 14] on li "Orders" at bounding box center [22, 14] width 45 height 15
select select "15"
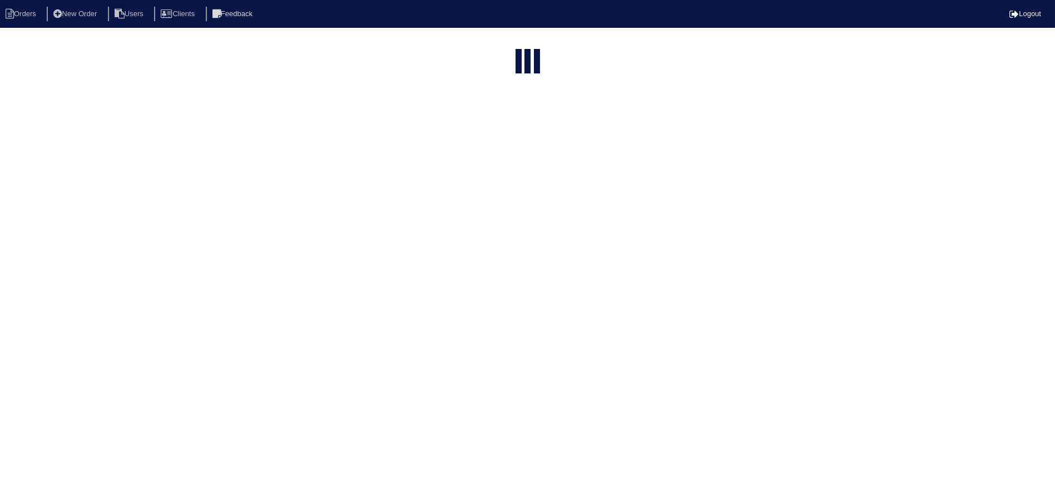
type input "matt"
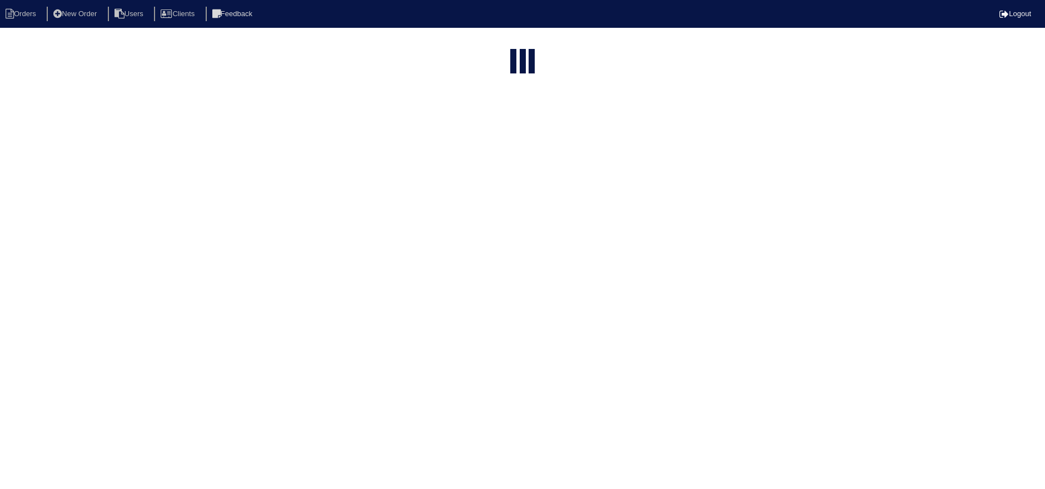
select select "field complete"
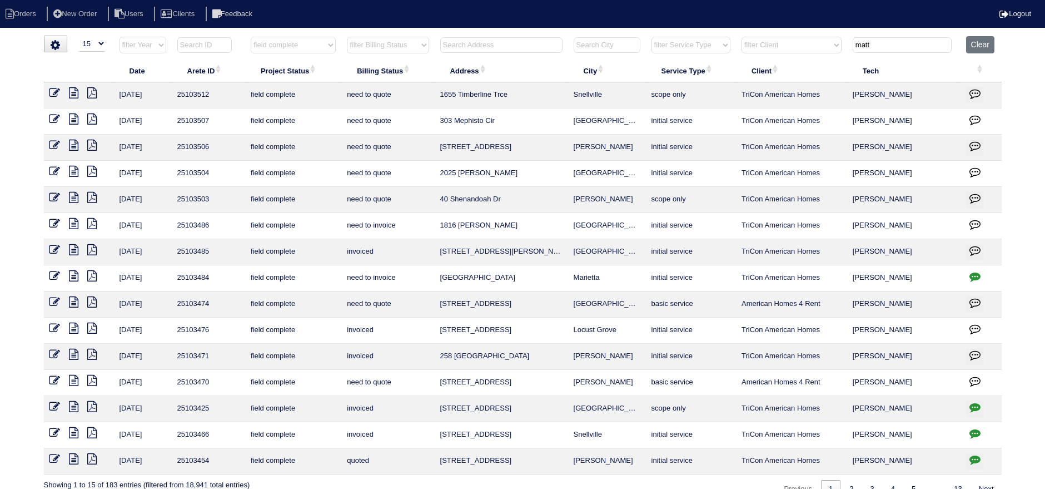
click at [78, 167] on icon at bounding box center [73, 171] width 9 height 11
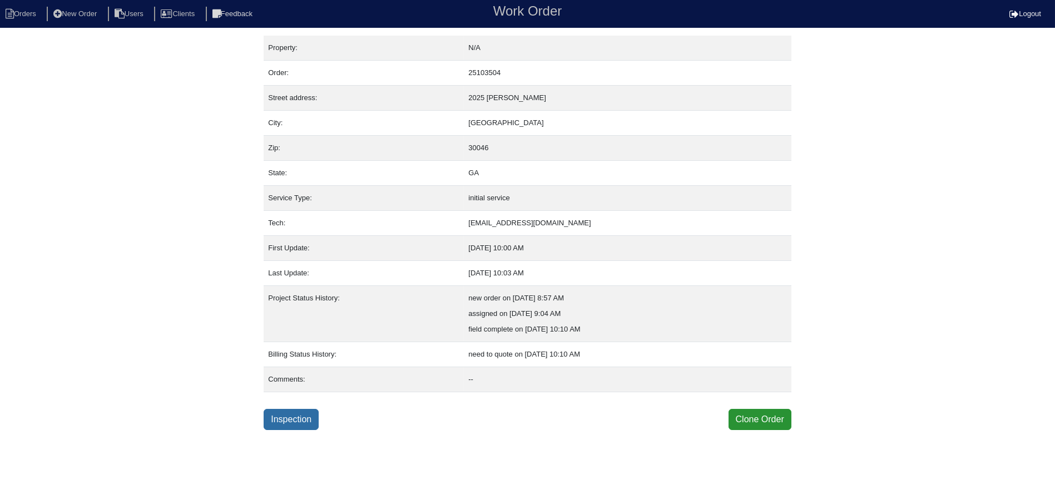
click at [296, 427] on html "Orders New Order Users Clients Feedback Work Order Logout Work Order Orders New…" at bounding box center [527, 215] width 1055 height 430
click at [293, 417] on link "Inspection" at bounding box center [291, 419] width 55 height 21
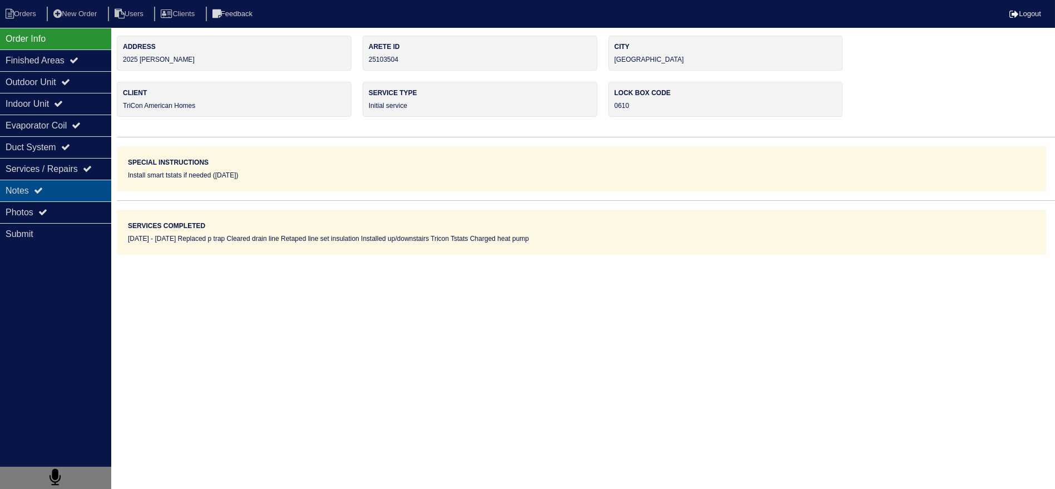
click at [63, 186] on div "Notes" at bounding box center [55, 191] width 111 height 22
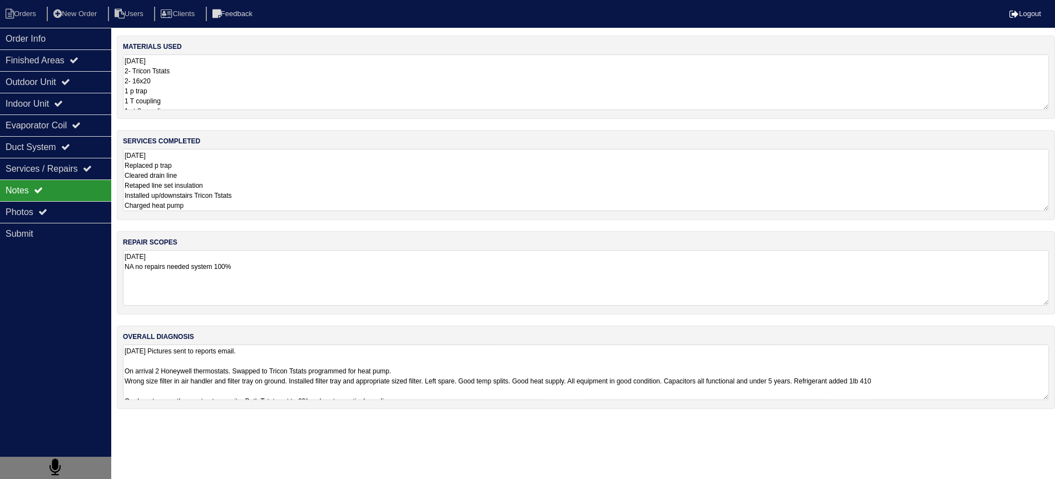
click at [215, 172] on textarea "9.24.25 Replaced p trap Cleared drain line Retaped line set insulation Installe…" at bounding box center [586, 180] width 926 height 62
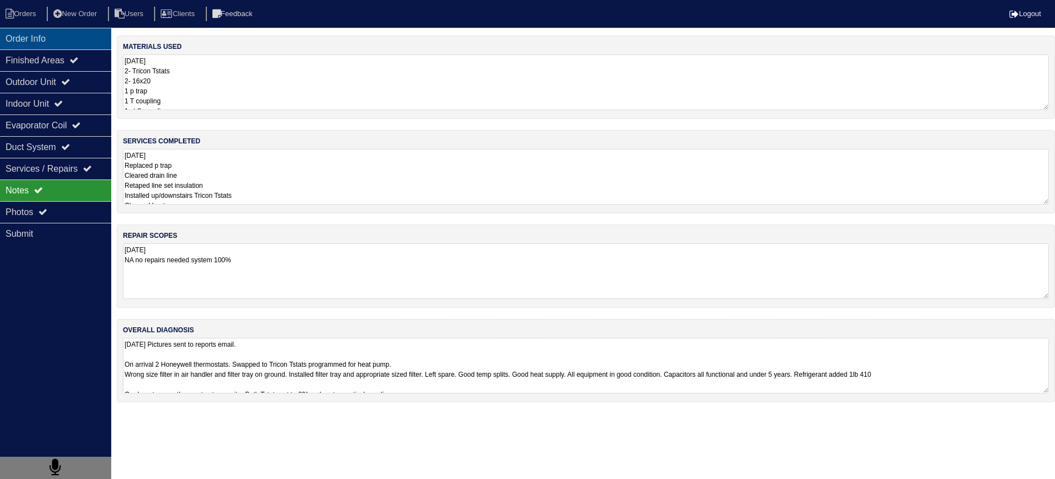
click at [34, 31] on div "Order Info" at bounding box center [55, 39] width 111 height 22
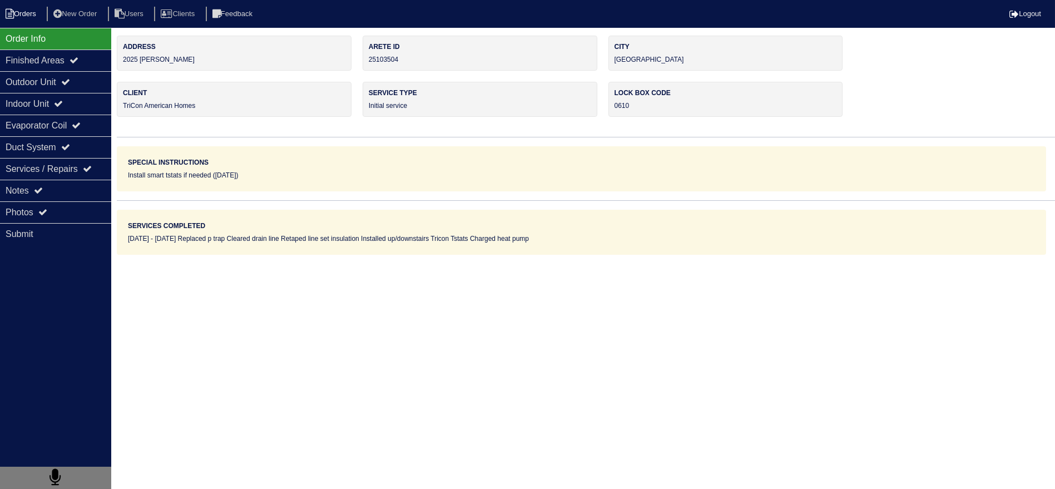
click at [26, 12] on li "Orders" at bounding box center [22, 14] width 45 height 15
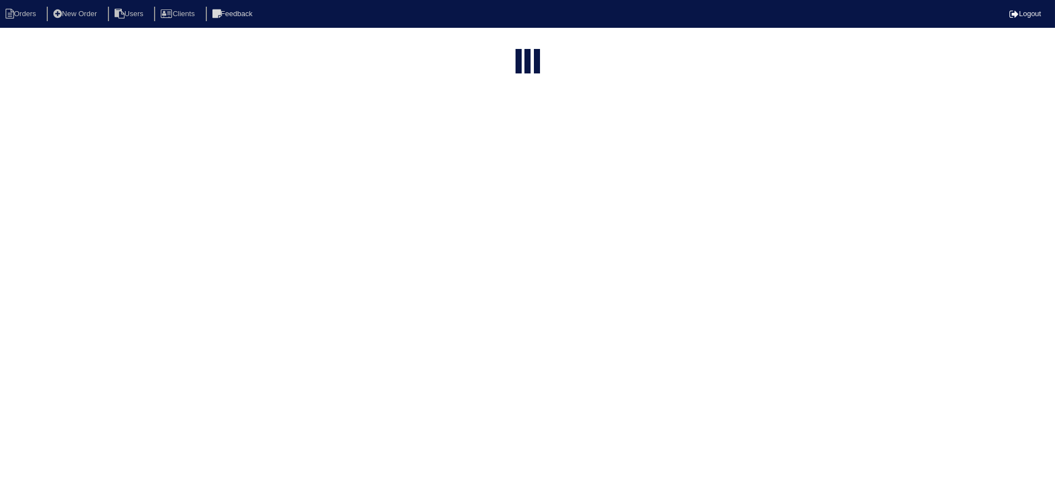
select select "15"
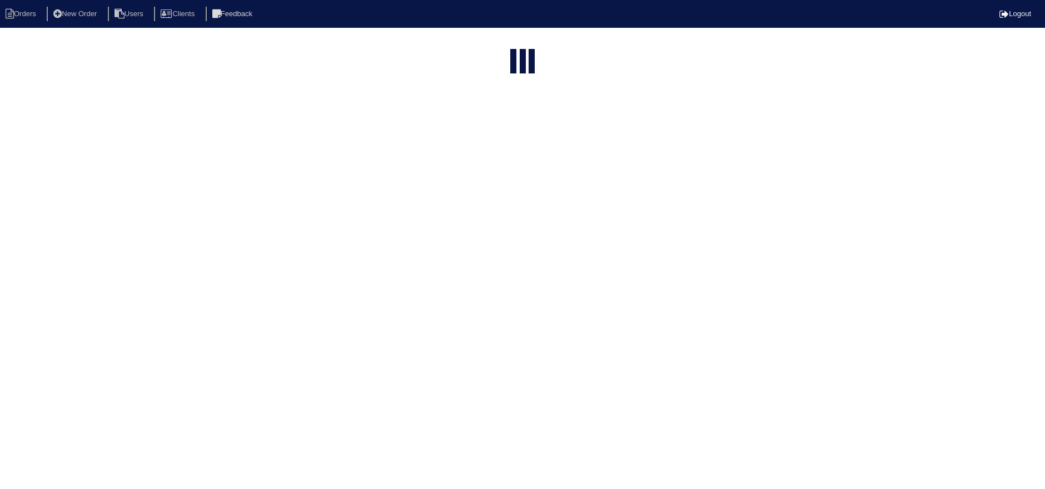
select select "field complete"
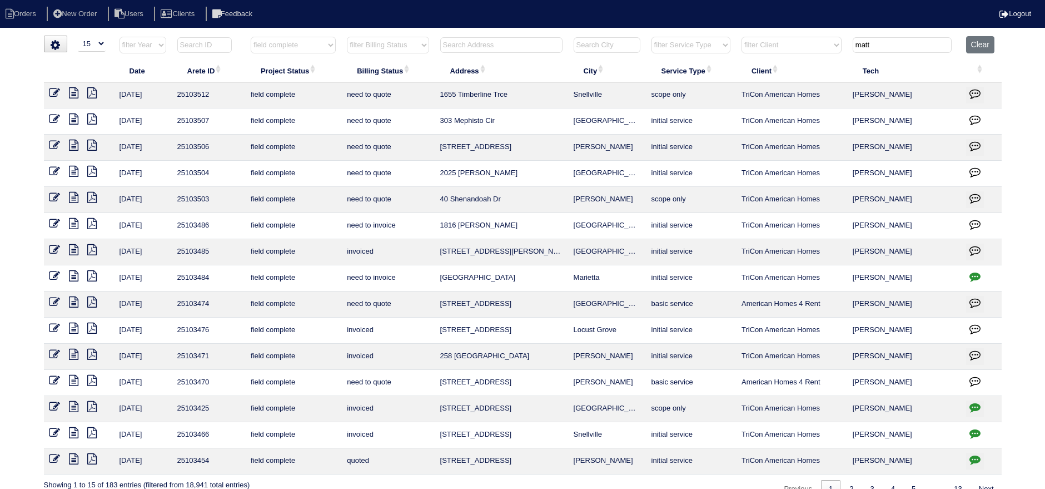
click at [77, 140] on icon at bounding box center [73, 145] width 9 height 11
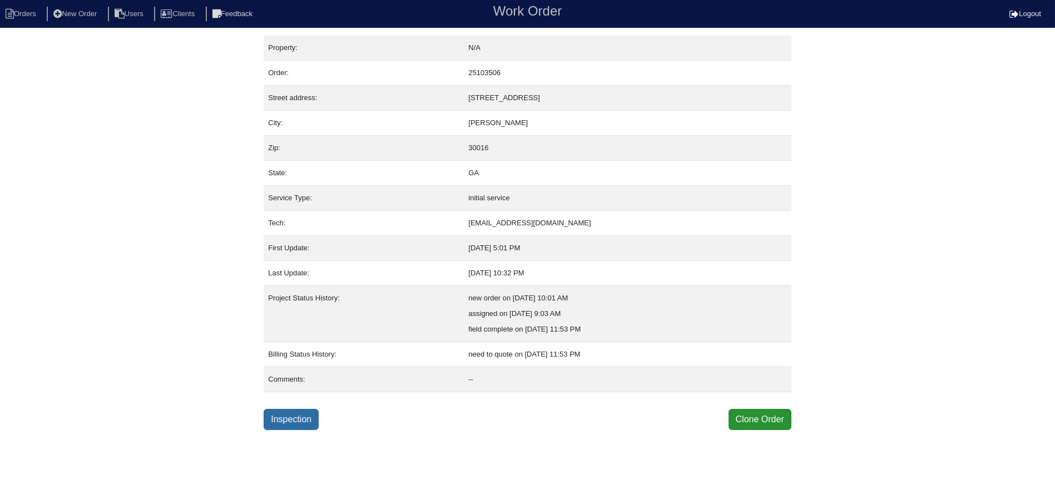
drag, startPoint x: 281, startPoint y: 429, endPoint x: 286, endPoint y: 420, distance: 10.5
click at [282, 428] on html "Orders New Order Users Clients Feedback Work Order Logout Work Order Orders New…" at bounding box center [527, 215] width 1055 height 430
click at [287, 420] on link "Inspection" at bounding box center [291, 419] width 55 height 21
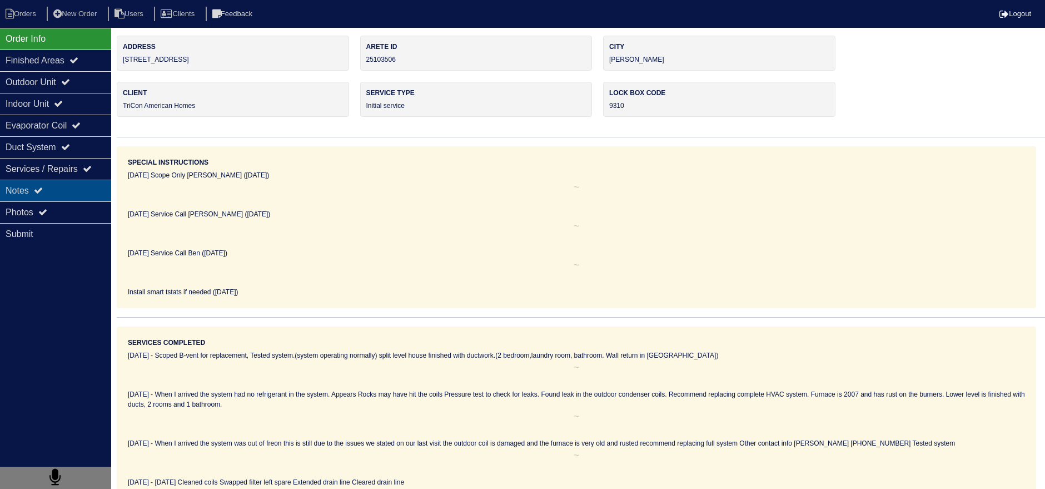
click at [107, 180] on div "Notes" at bounding box center [55, 191] width 111 height 22
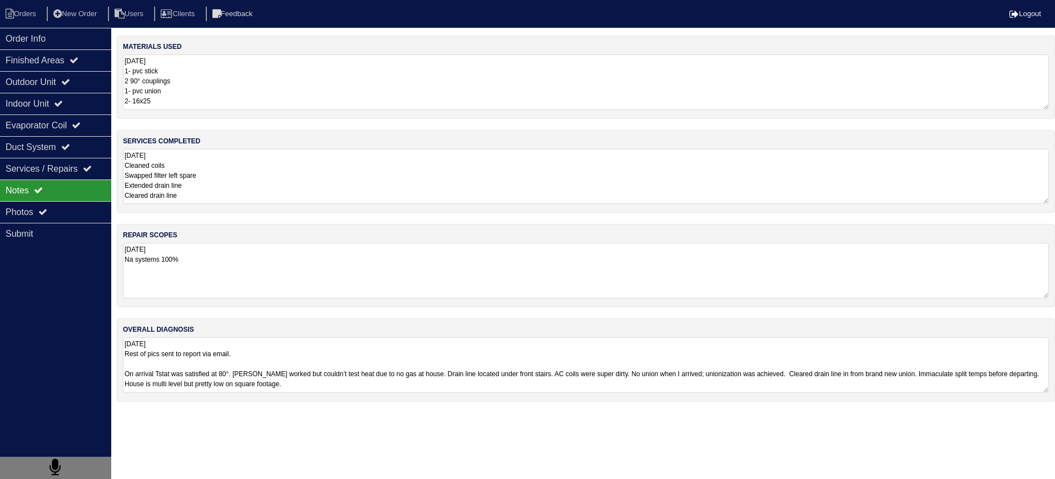
click at [219, 195] on textarea "9.24.25 Cleaned coils Swapped filter left spare Extended drain line Cleared dra…" at bounding box center [586, 176] width 926 height 55
click at [57, 112] on div "Order Info Finished Areas Outdoor Unit Indoor Unit Evaporator Coil Duct System …" at bounding box center [55, 267] width 111 height 479
click at [62, 75] on div "Outdoor Unit" at bounding box center [55, 82] width 111 height 22
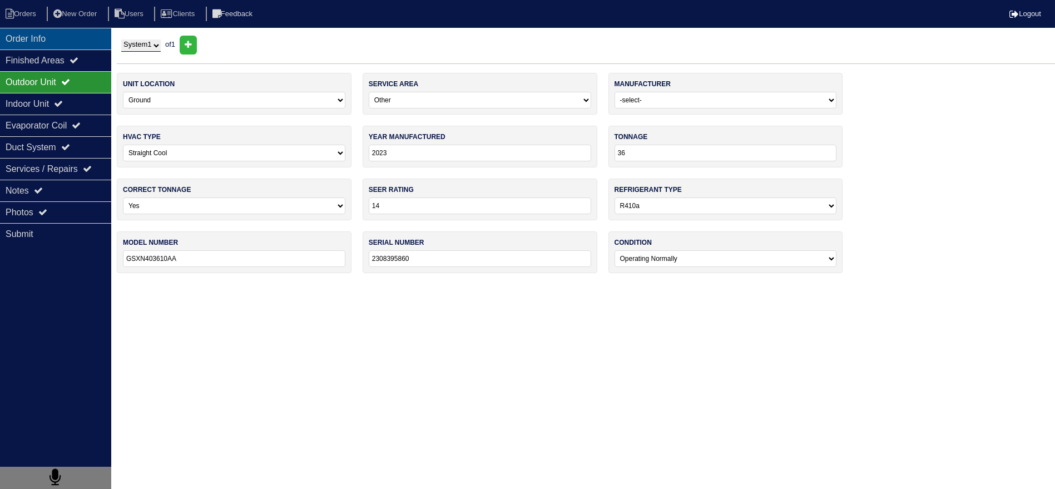
click at [39, 44] on div "Order Info" at bounding box center [55, 39] width 111 height 22
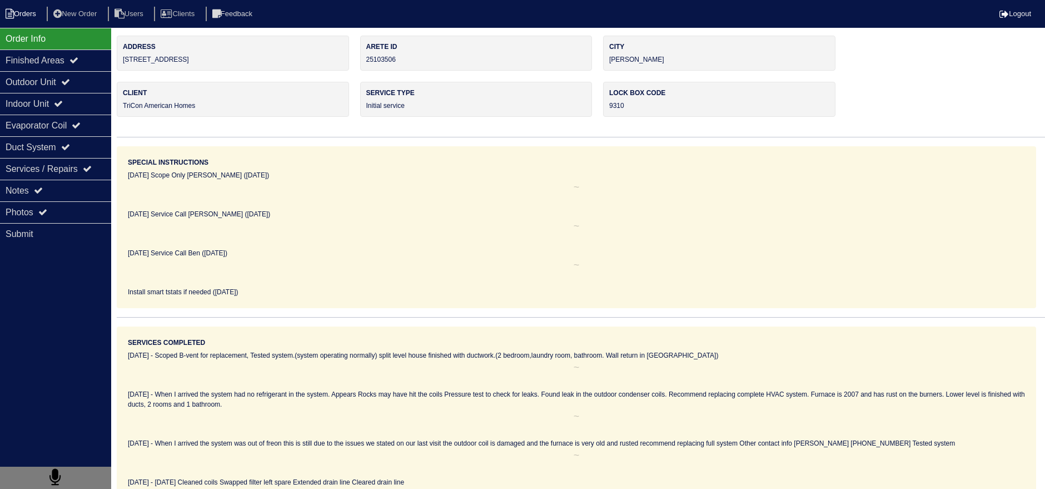
click at [28, 11] on li "Orders" at bounding box center [22, 14] width 45 height 15
select select "15"
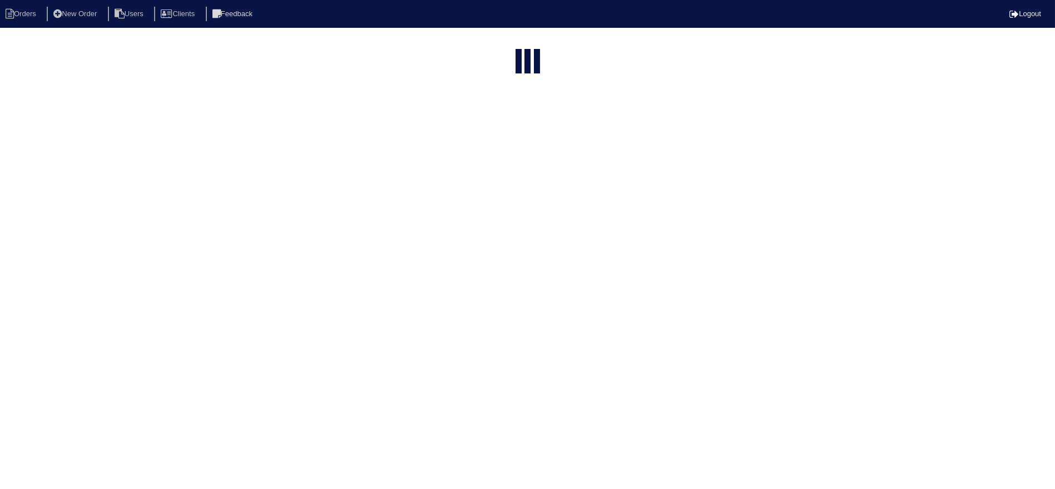
type input "matt"
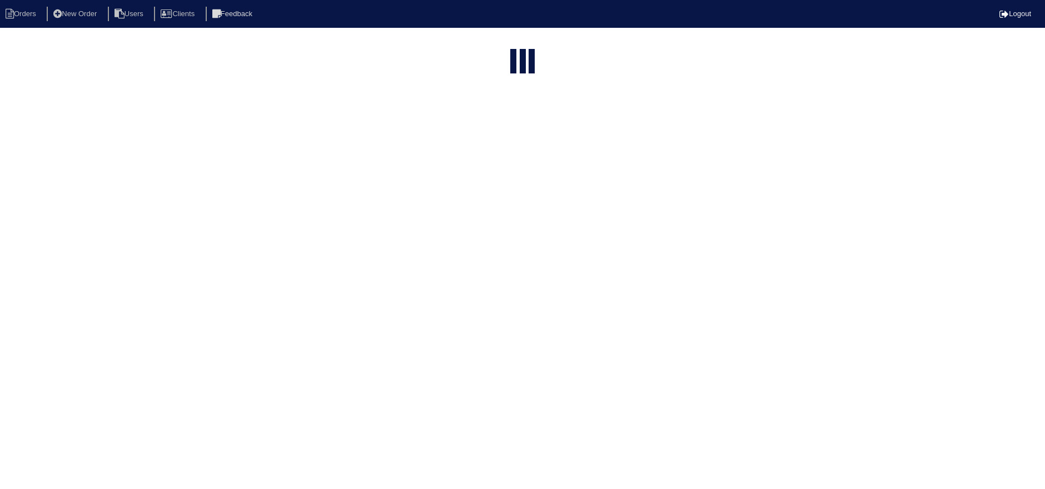
select select "field complete"
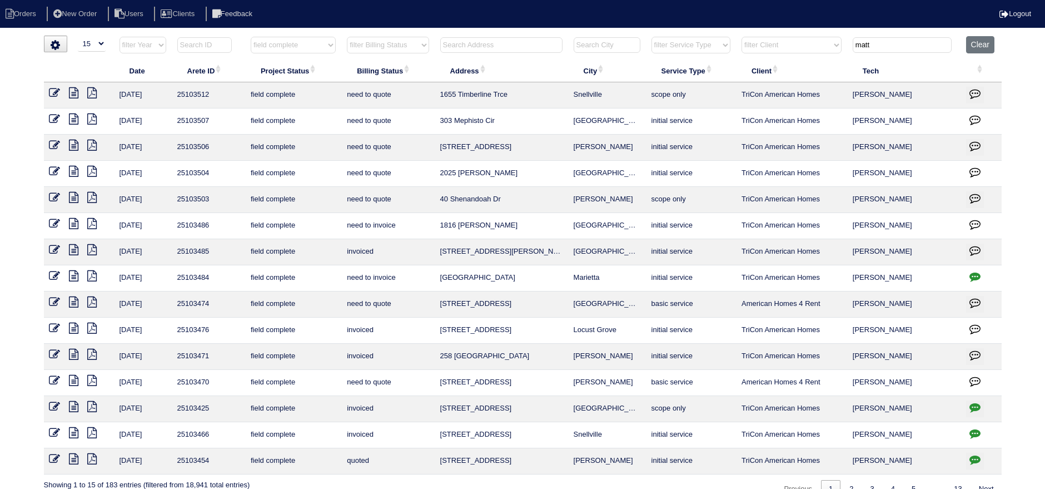
click at [72, 113] on icon at bounding box center [73, 118] width 9 height 11
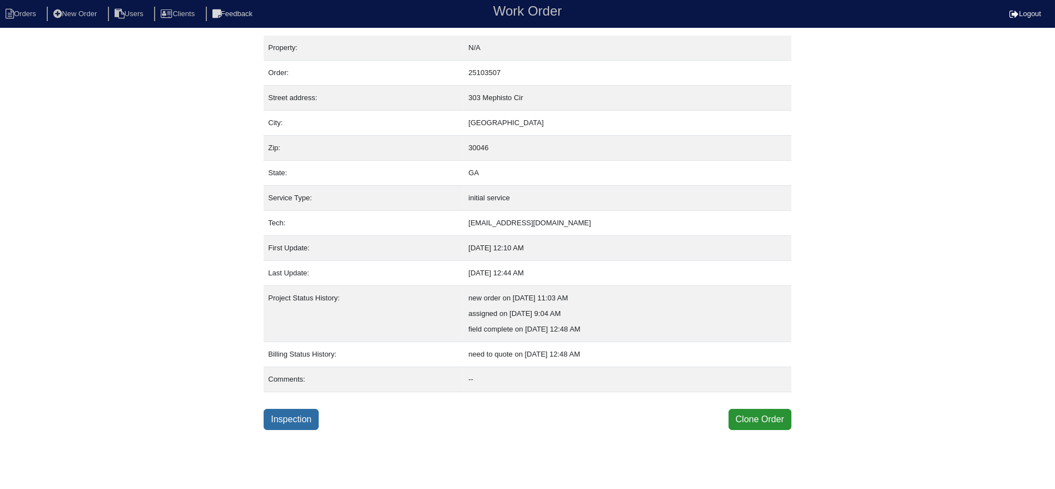
click at [310, 416] on link "Inspection" at bounding box center [291, 419] width 55 height 21
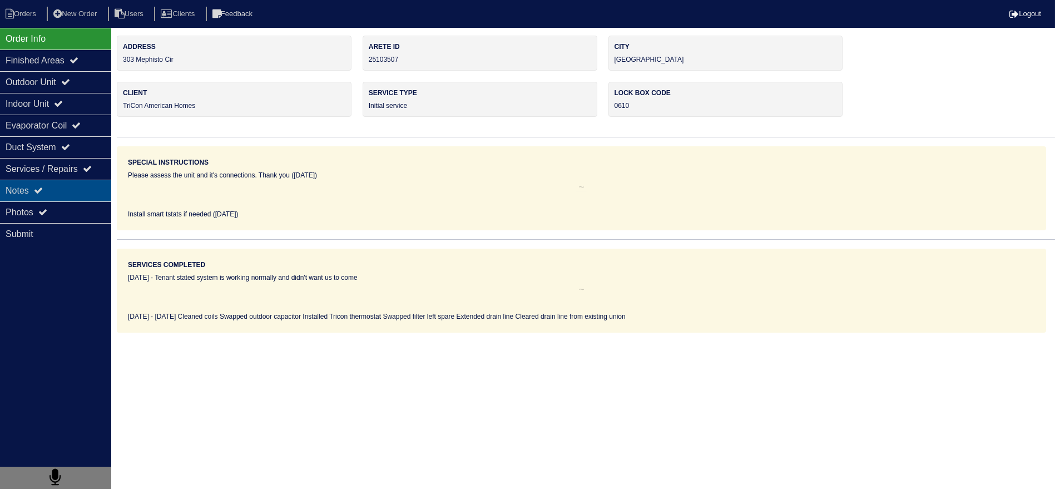
click at [81, 196] on div "Notes" at bounding box center [55, 191] width 111 height 22
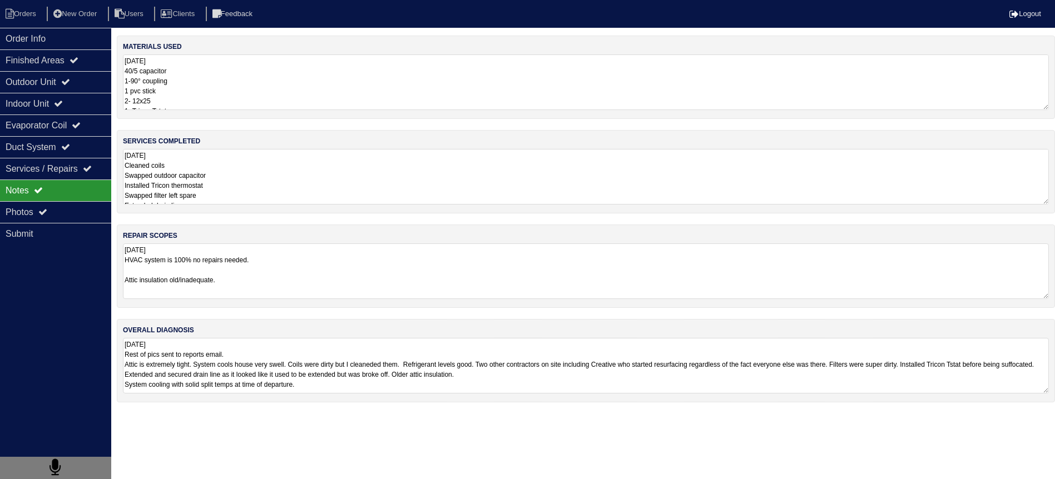
click at [218, 168] on textarea "[DATE] Cleaned coils Swapped outdoor capacitor Installed Tricon thermostat Swap…" at bounding box center [586, 177] width 926 height 56
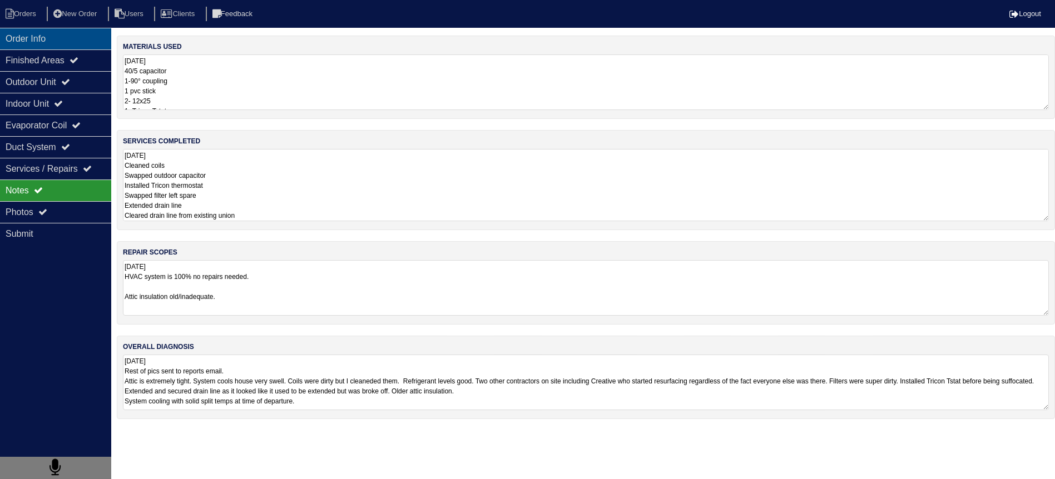
click at [9, 39] on div "Order Info" at bounding box center [55, 39] width 111 height 22
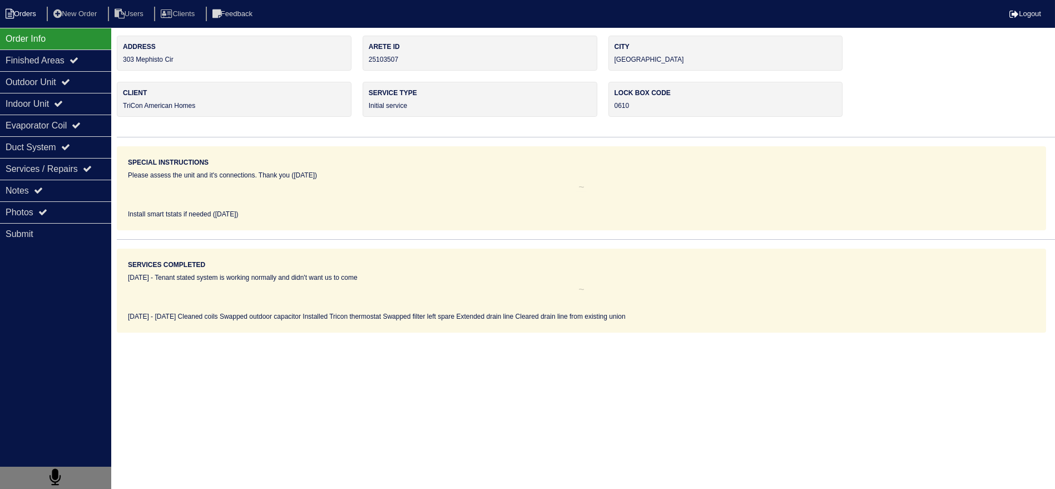
click at [18, 13] on li "Orders" at bounding box center [22, 14] width 45 height 15
select select "15"
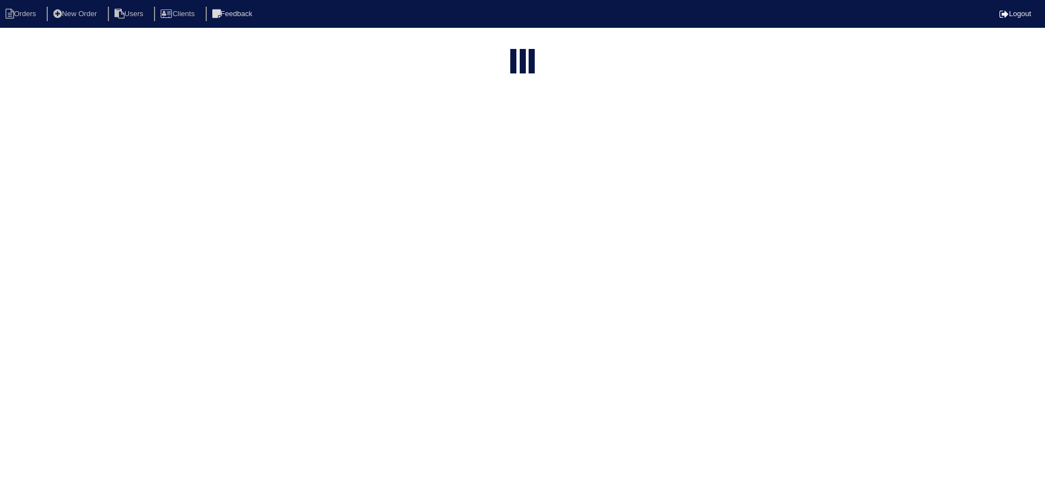
select select "field complete"
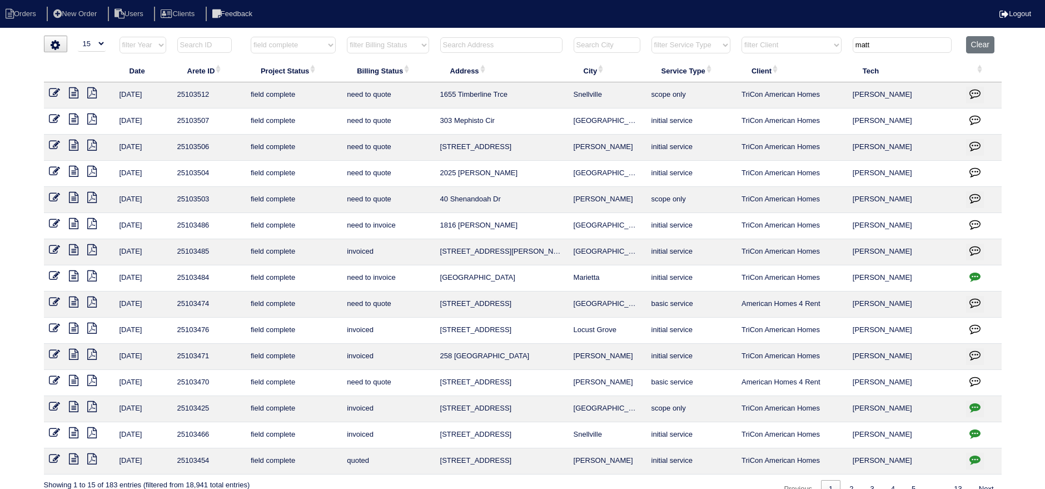
click at [76, 88] on icon at bounding box center [73, 92] width 9 height 11
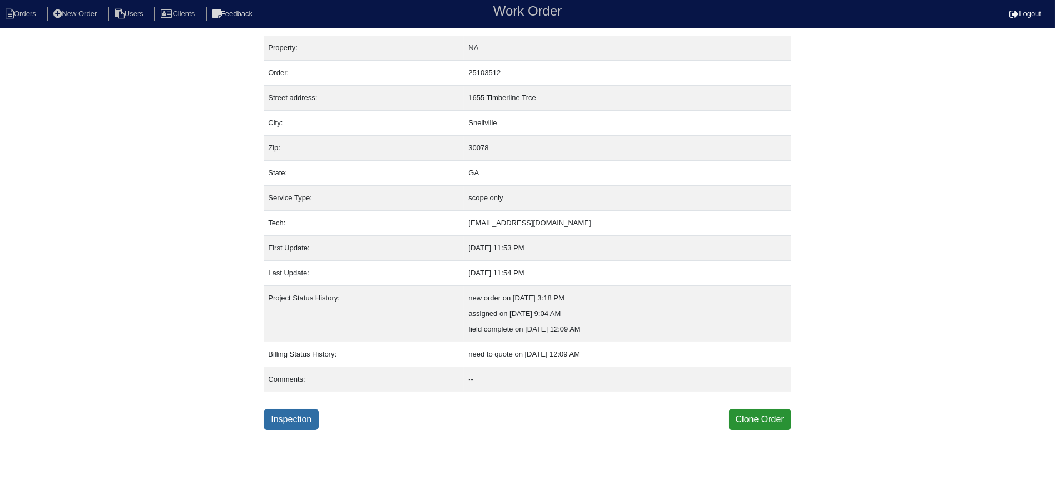
click at [300, 415] on link "Inspection" at bounding box center [291, 419] width 55 height 21
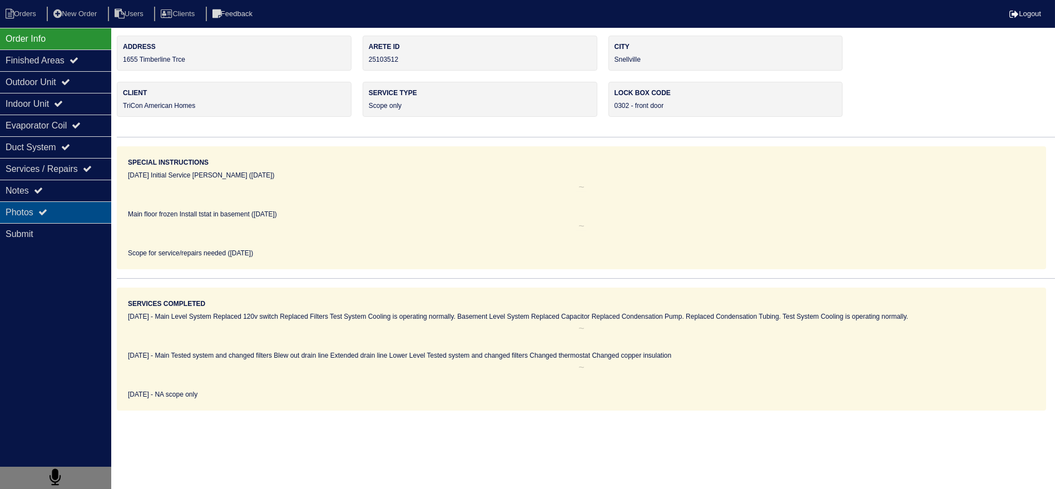
click at [56, 201] on div "Photos" at bounding box center [55, 212] width 111 height 22
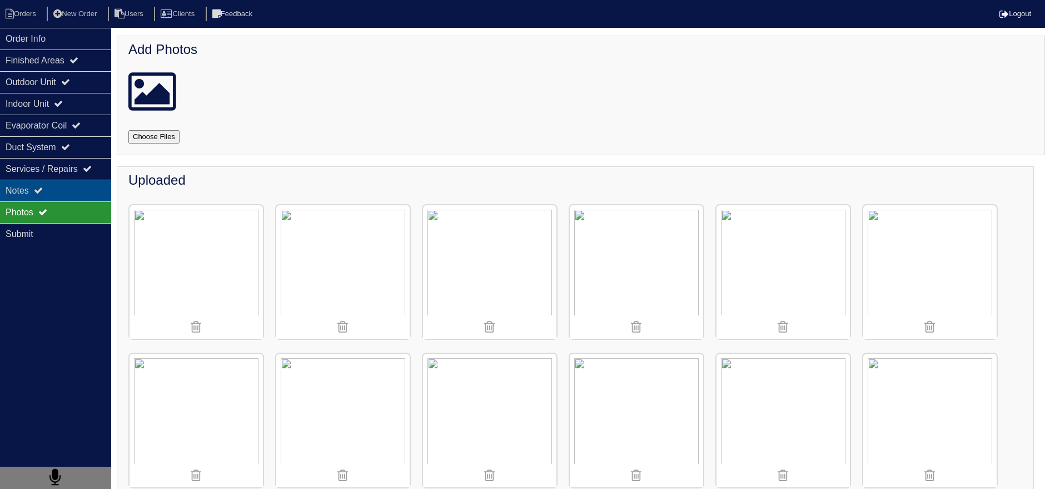
click at [58, 195] on div "Notes" at bounding box center [55, 191] width 111 height 22
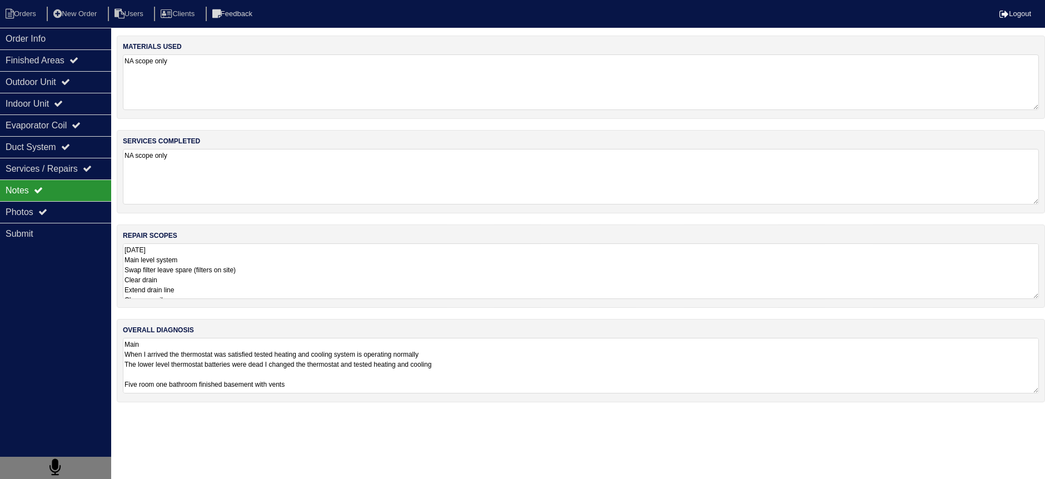
click at [212, 265] on textarea "[DATE] Main level system Swap filter leave spare (filters on site) Clear drain …" at bounding box center [581, 271] width 916 height 56
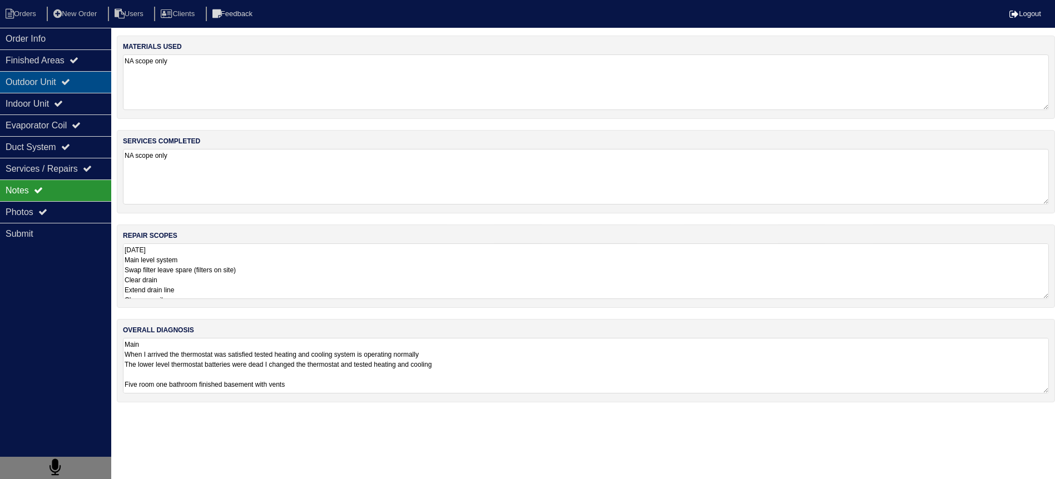
drag, startPoint x: 82, startPoint y: 103, endPoint x: 66, endPoint y: 85, distance: 24.1
click at [81, 103] on div "Indoor Unit" at bounding box center [55, 104] width 111 height 22
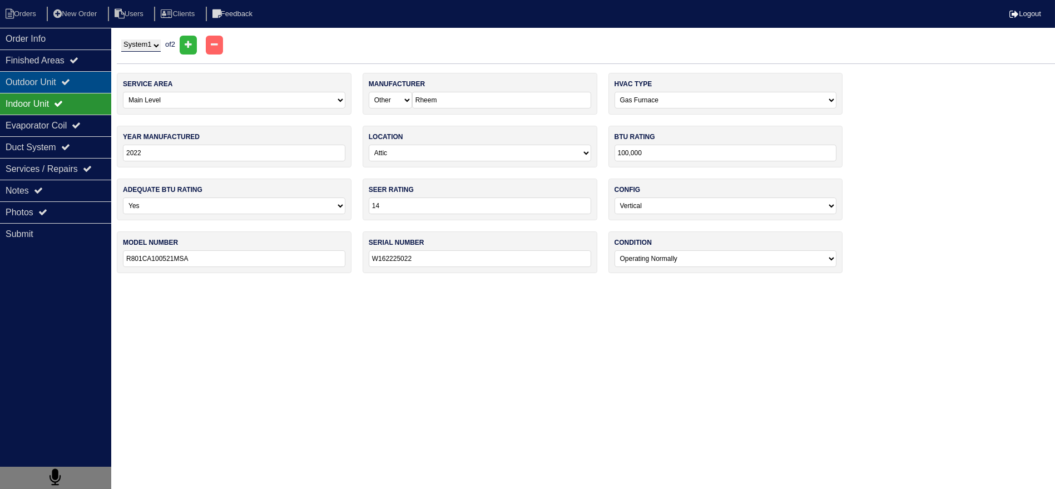
click at [66, 85] on div "Outdoor Unit" at bounding box center [55, 82] width 111 height 22
